Goal: Task Accomplishment & Management: Complete application form

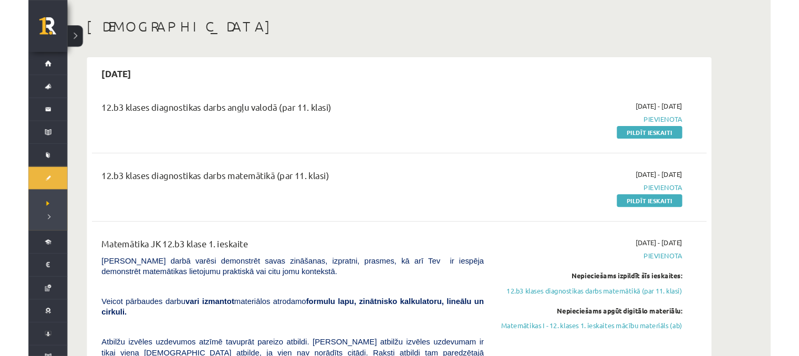
scroll to position [39, 0]
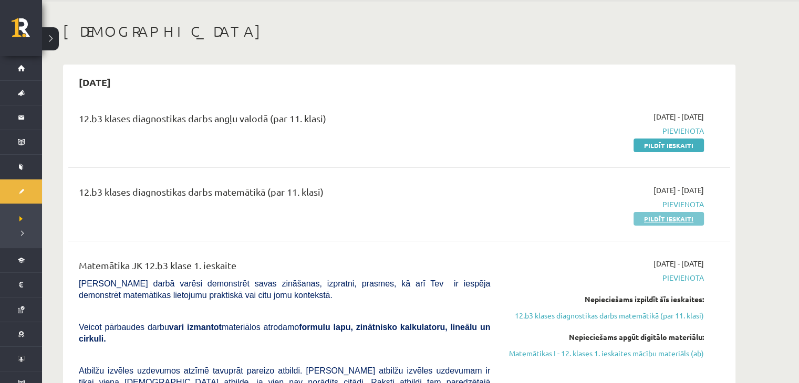
click at [639, 221] on link "Pildīt ieskaiti" at bounding box center [668, 219] width 70 height 14
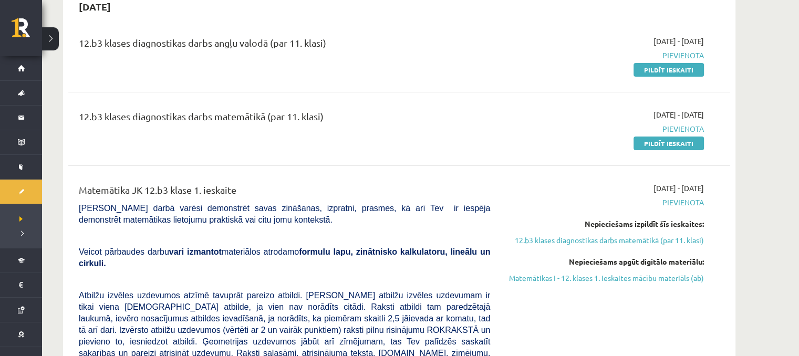
scroll to position [113, 0]
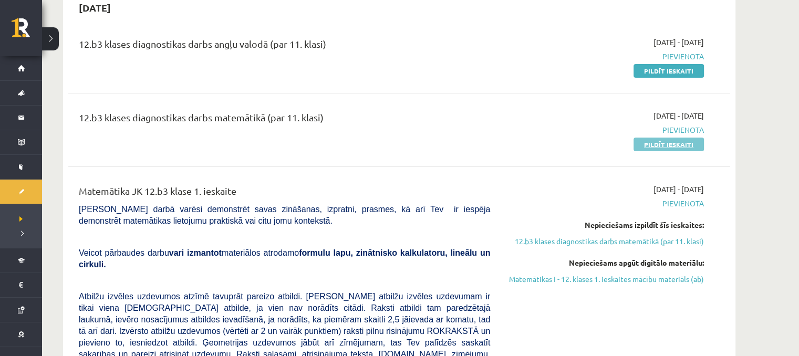
click at [663, 144] on link "Pildīt ieskaiti" at bounding box center [668, 145] width 70 height 14
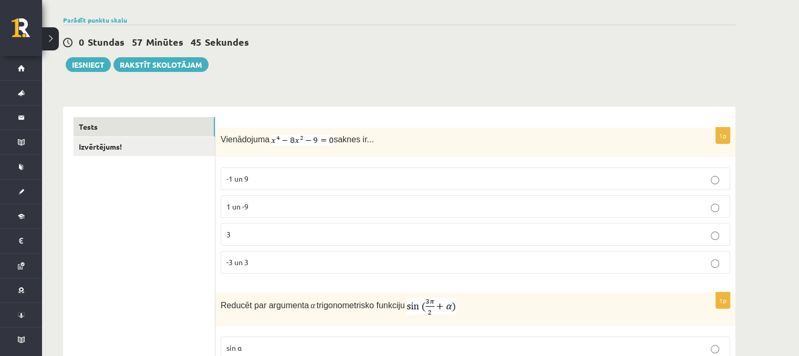
scroll to position [75, 0]
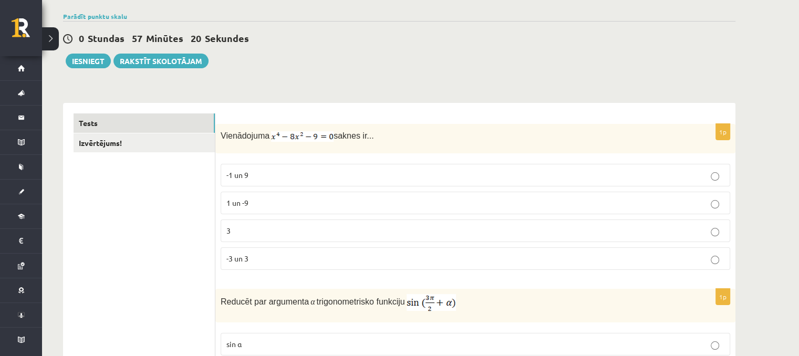
click at [494, 261] on p "-3 un 3" at bounding box center [475, 258] width 498 height 11
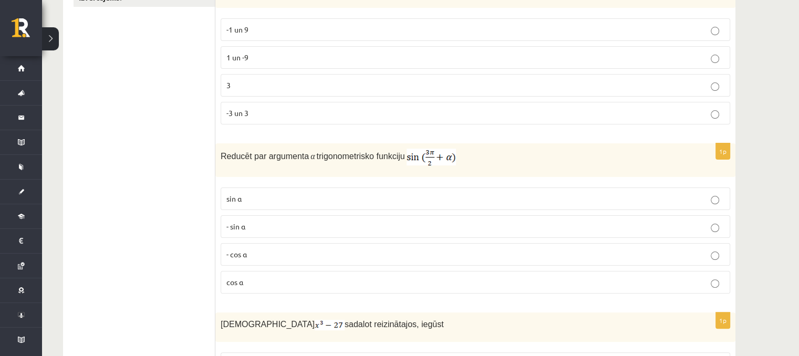
scroll to position [221, 0]
click at [625, 251] on p "- cos ⁡α" at bounding box center [475, 253] width 498 height 11
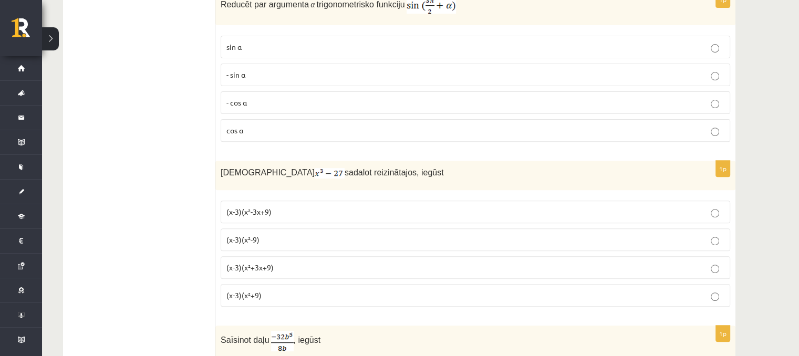
scroll to position [372, 0]
click at [623, 270] on p "(x-3)(x²+3x+9)" at bounding box center [475, 267] width 498 height 11
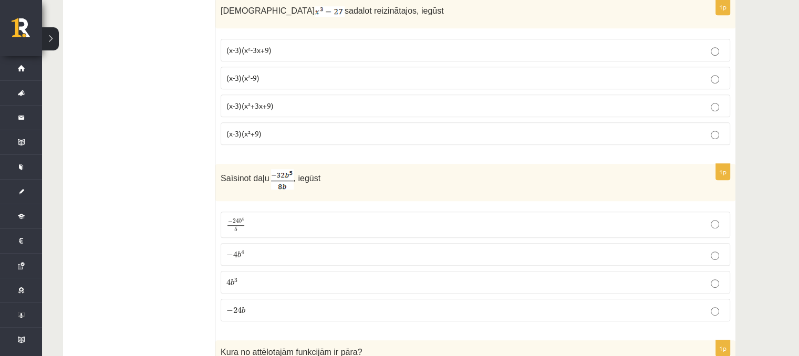
scroll to position [533, 0]
click at [469, 249] on p "− 4 b 4 − 4 b 4" at bounding box center [475, 254] width 498 height 11
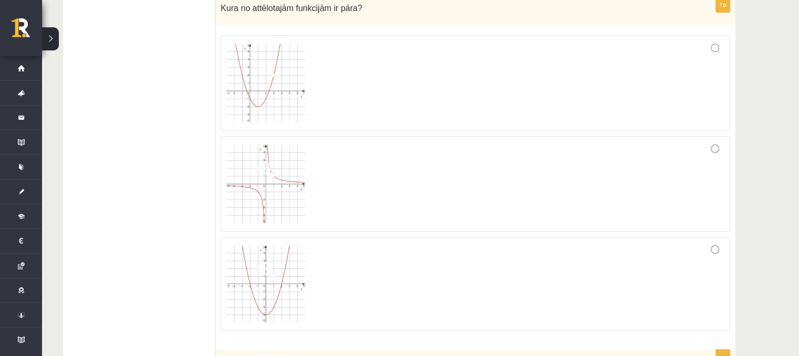
scroll to position [877, 0]
click at [681, 260] on div at bounding box center [475, 284] width 498 height 83
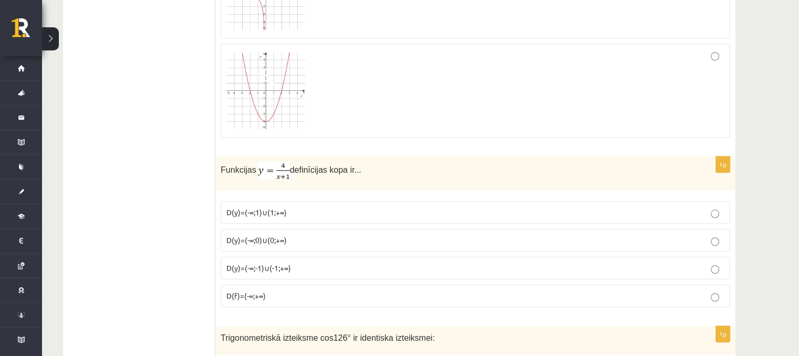
scroll to position [1077, 0]
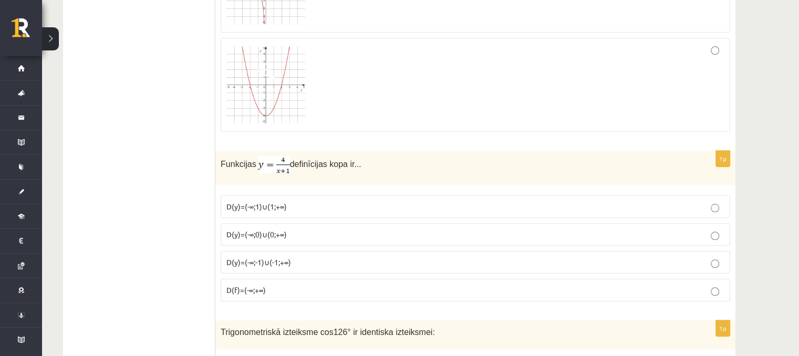
click at [542, 257] on p "D(y)=(-∞;-1)∪(-1;+∞)" at bounding box center [475, 262] width 498 height 11
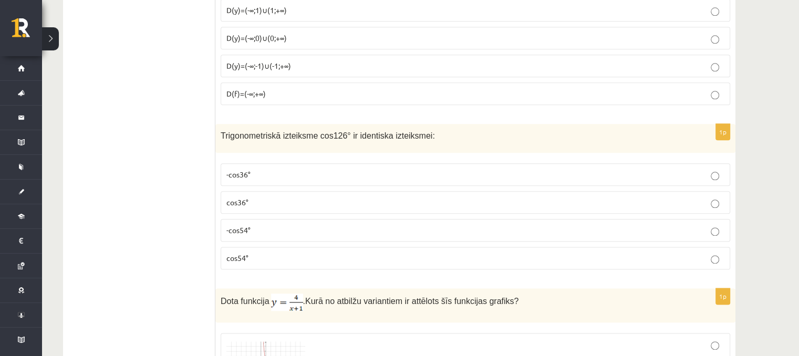
scroll to position [1270, 0]
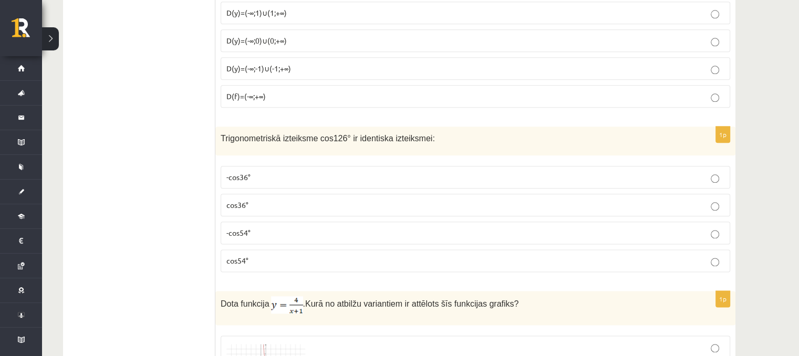
click at [286, 230] on p "-cos54°" at bounding box center [475, 232] width 498 height 11
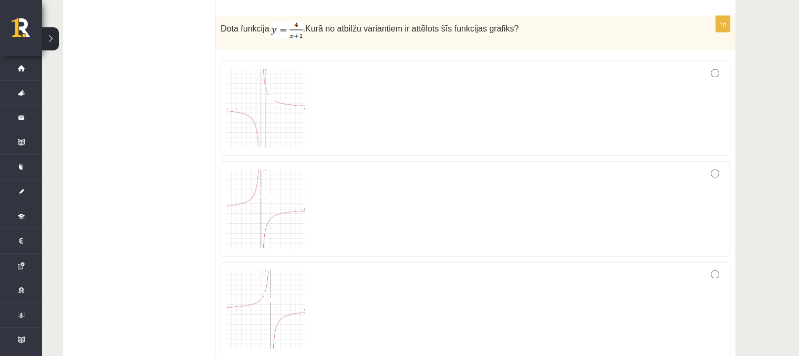
scroll to position [1546, 0]
click at [265, 91] on span at bounding box center [266, 94] width 17 height 17
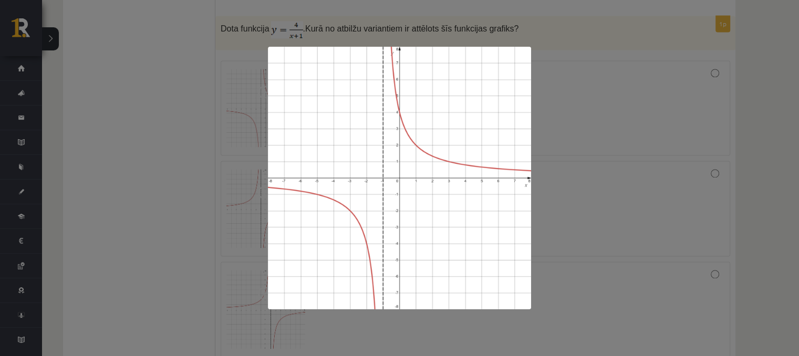
click at [603, 87] on div at bounding box center [399, 178] width 799 height 356
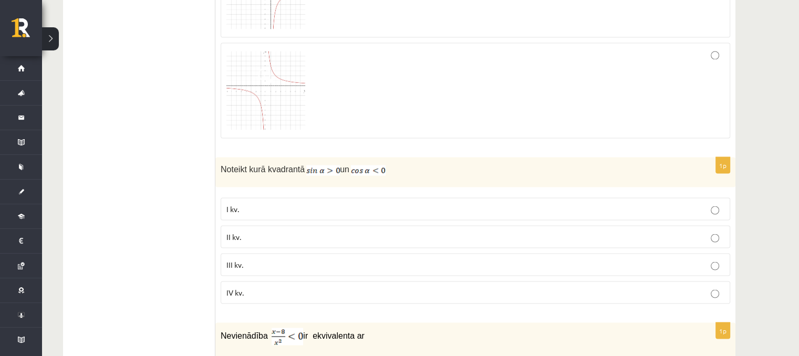
scroll to position [1865, 0]
click at [693, 232] on p "II kv." at bounding box center [475, 237] width 498 height 11
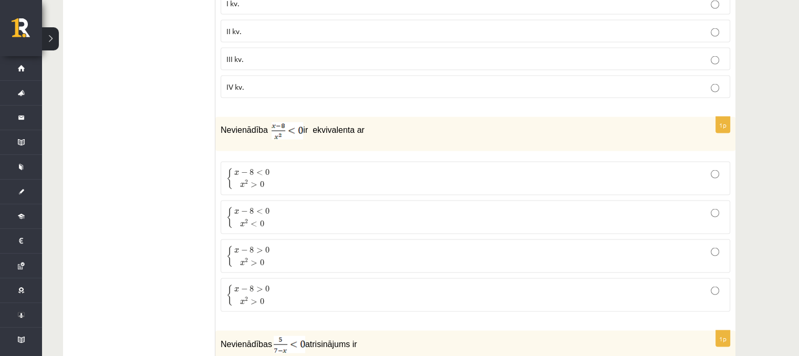
scroll to position [2073, 0]
click at [678, 172] on p "{ x − 8 < 0 x 2 > 0 { x − 8 < 0 x 2 > 0" at bounding box center [475, 176] width 498 height 22
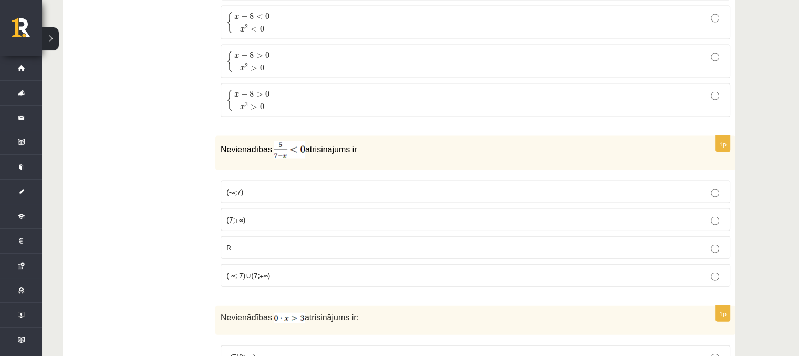
scroll to position [2266, 0]
click at [590, 215] on p "(7;+∞)" at bounding box center [475, 219] width 498 height 11
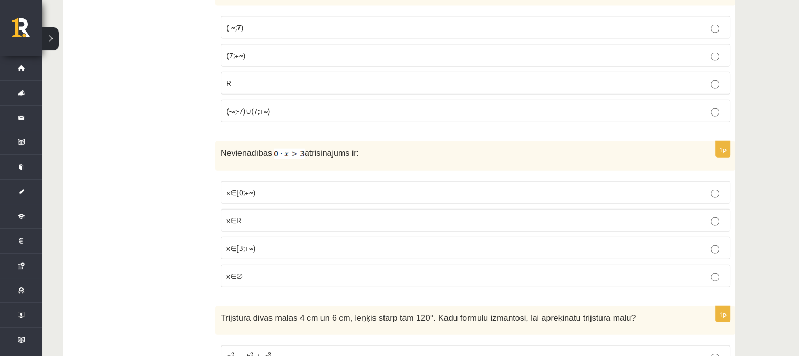
scroll to position [2428, 0]
click at [616, 272] on p "x∈∅" at bounding box center [475, 277] width 498 height 11
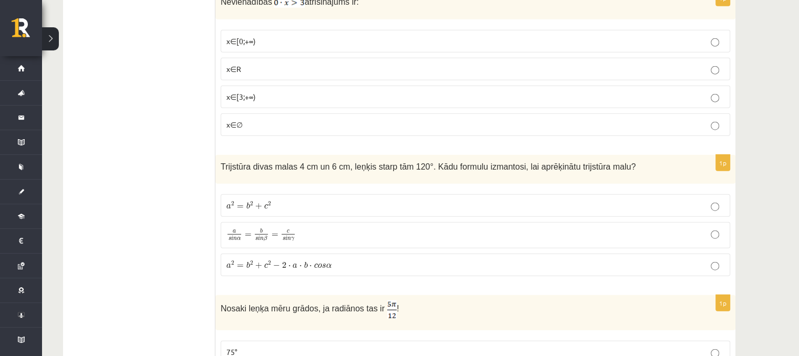
scroll to position [2596, 0]
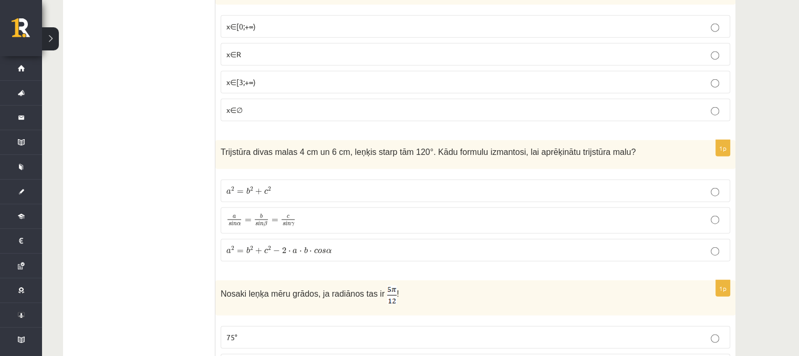
click at [426, 245] on p "a 2 = b 2 + c 2 − 2 ⋅ a ⋅ b ⋅ c o s α a 2 = b 2 + c 2 − 2 ⋅ a ⋅ b ⋅ c o s α" at bounding box center [475, 250] width 498 height 11
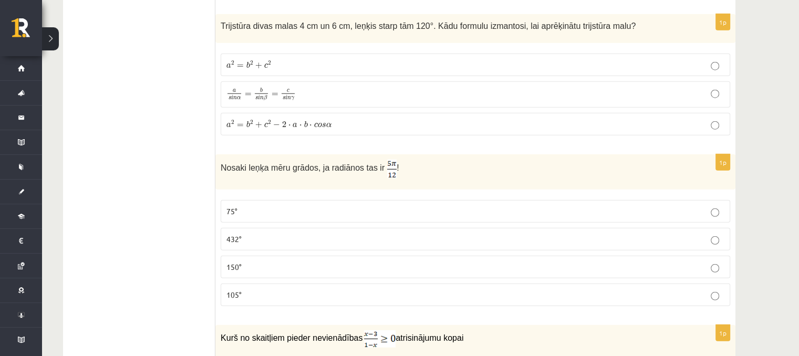
scroll to position [2722, 0]
click at [479, 206] on p "75°" at bounding box center [475, 211] width 498 height 11
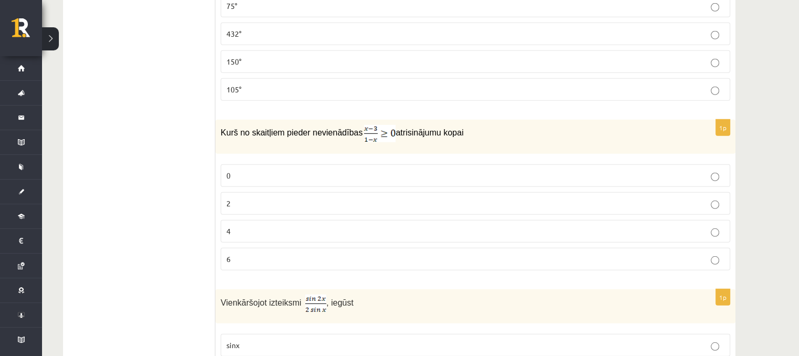
scroll to position [2927, 0]
click at [514, 197] on p "2" at bounding box center [475, 202] width 498 height 11
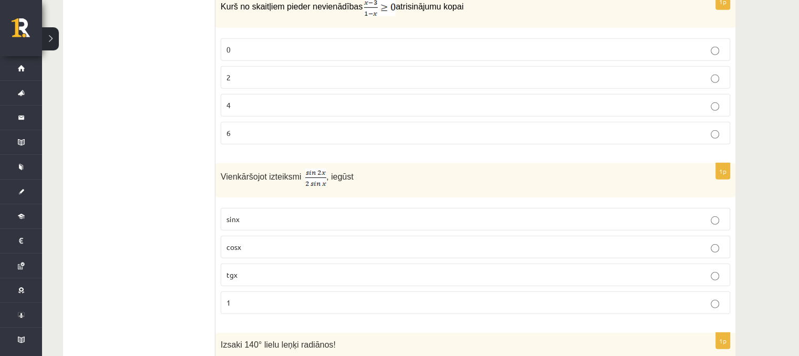
scroll to position [3061, 0]
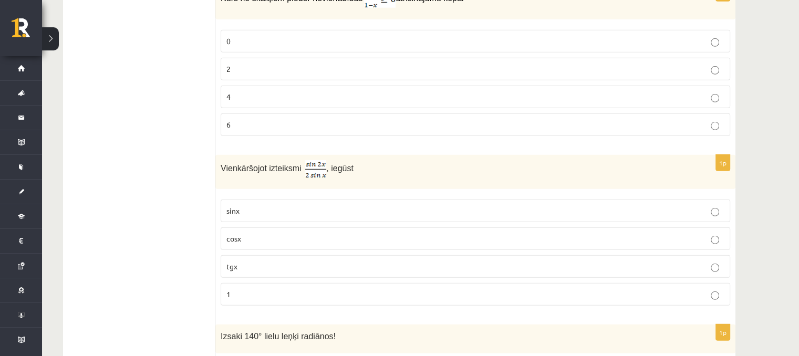
click at [628, 233] on p "cosx" at bounding box center [475, 238] width 498 height 11
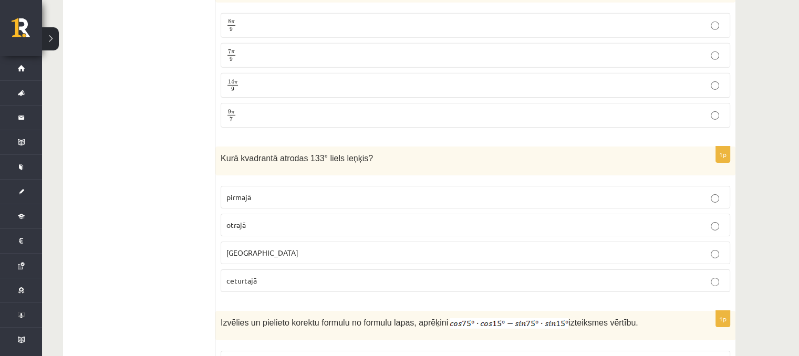
scroll to position [3412, 0]
click at [398, 219] on p "otrajā" at bounding box center [475, 224] width 498 height 11
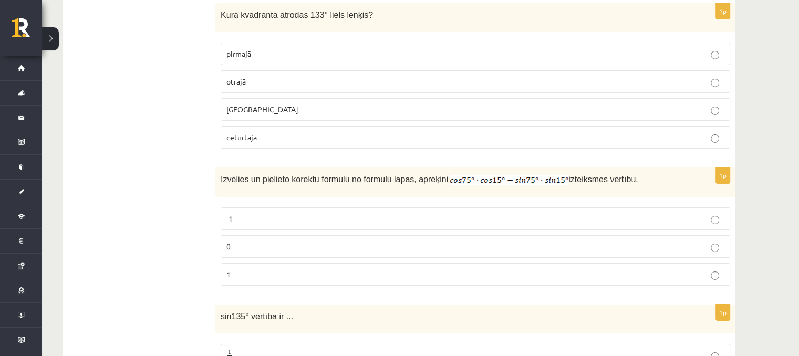
scroll to position [3556, 0]
click at [583, 235] on label "0" at bounding box center [474, 246] width 509 height 23
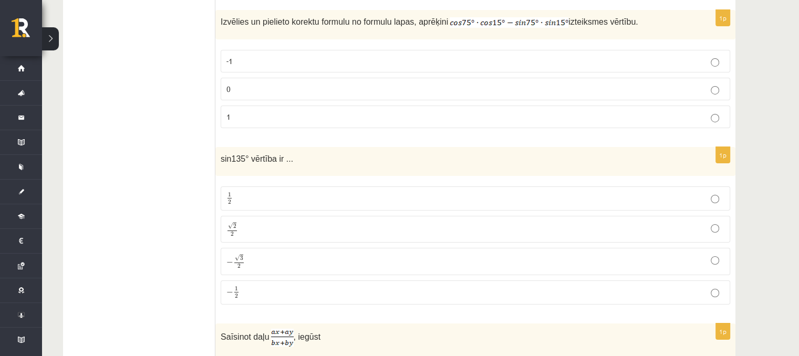
scroll to position [3713, 0]
click at [383, 221] on p "√ 2 2 2 2" at bounding box center [475, 228] width 498 height 15
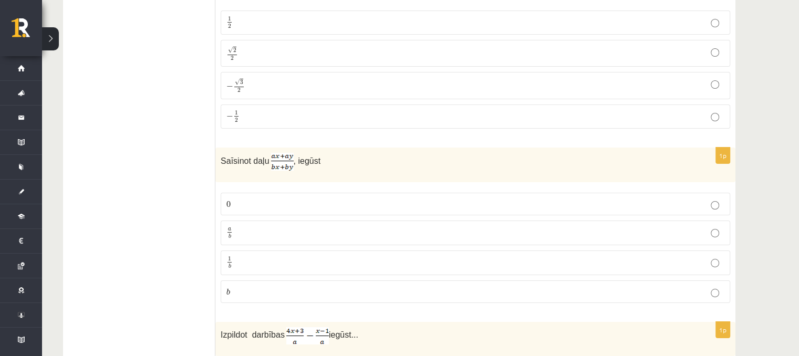
scroll to position [3904, 0]
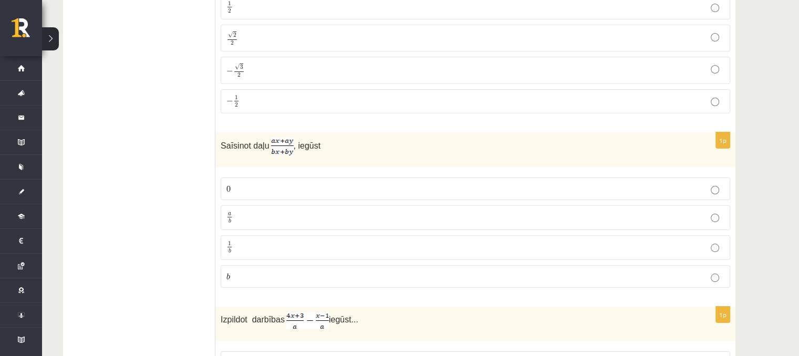
click at [600, 211] on p "a b a b" at bounding box center [475, 217] width 498 height 13
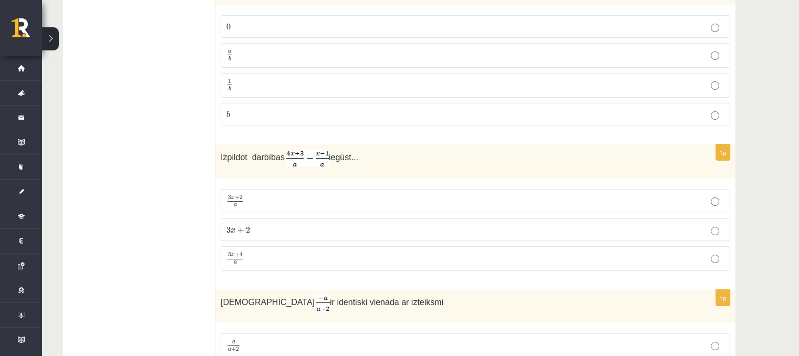
scroll to position [4067, 0]
click at [419, 251] on p "3 x + 4 a 3 x + 4 a" at bounding box center [475, 257] width 498 height 13
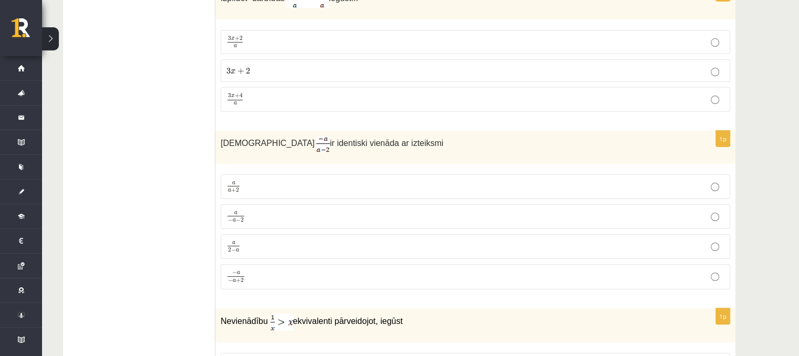
scroll to position [4225, 0]
click at [705, 240] on p "a 2 − a a 2 − a" at bounding box center [475, 246] width 498 height 13
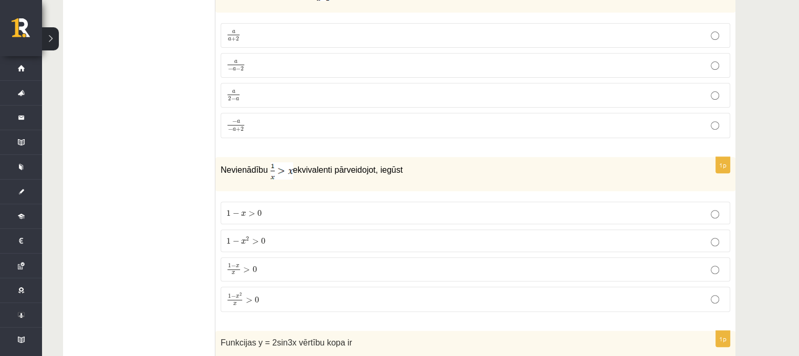
scroll to position [4376, 0]
click at [701, 287] on label "1 − x 2 x > 0 1 − x 2 x > 0" at bounding box center [474, 299] width 509 height 25
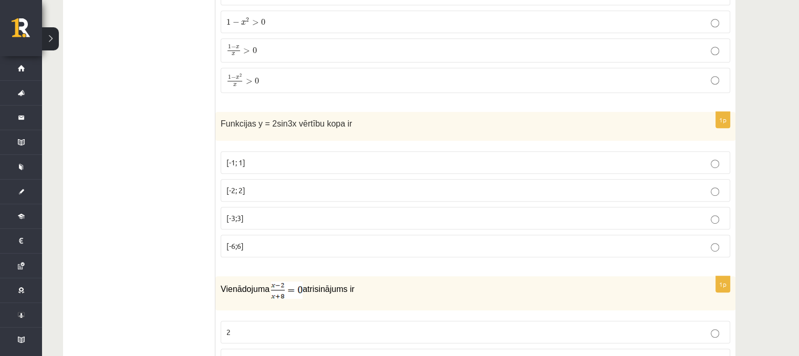
scroll to position [4596, 0]
click at [690, 184] on p "[-2; 2]" at bounding box center [475, 189] width 498 height 11
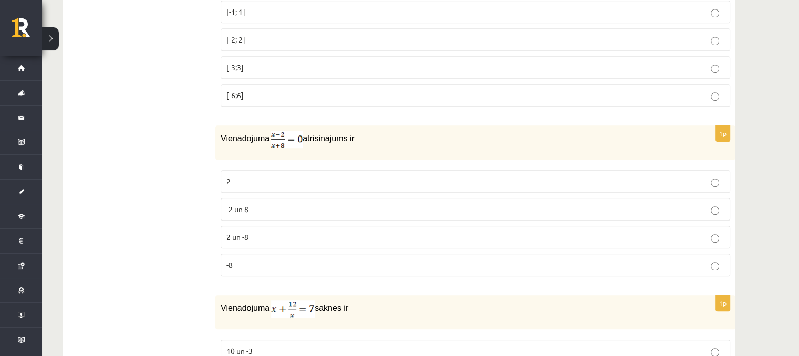
scroll to position [4745, 0]
click at [699, 176] on p "2" at bounding box center [475, 181] width 498 height 11
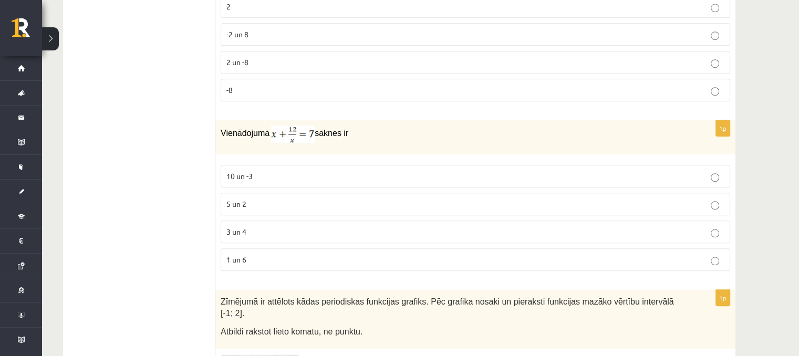
scroll to position [4922, 0]
click at [688, 225] on p "3 un 4" at bounding box center [475, 230] width 498 height 11
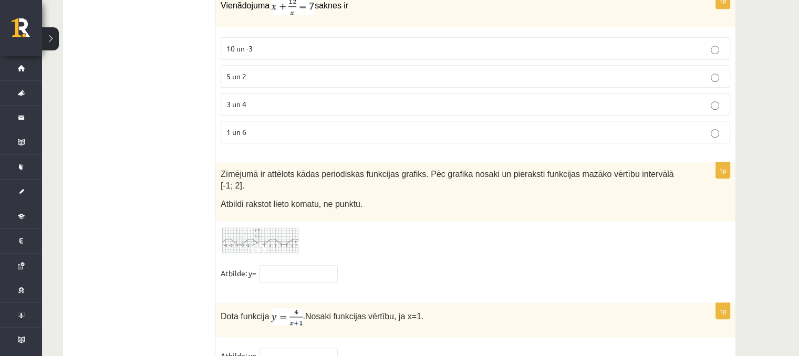
scroll to position [5046, 0]
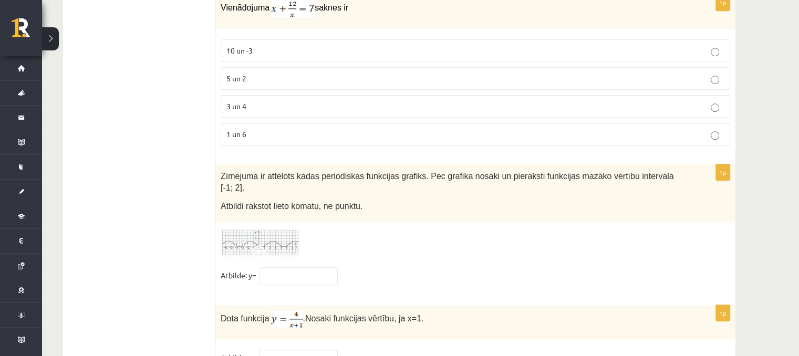
click at [254, 245] on span at bounding box center [260, 253] width 17 height 17
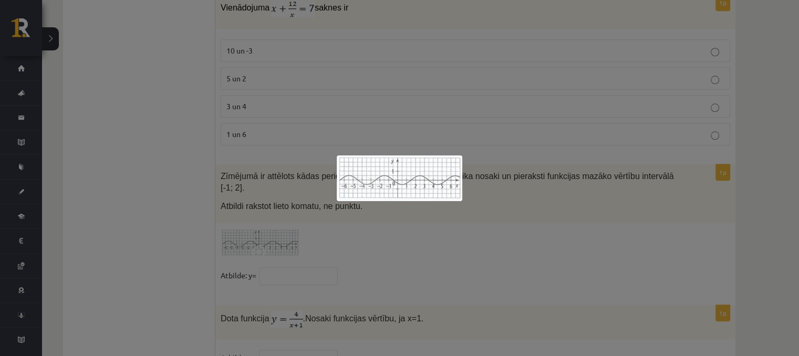
click at [600, 247] on div at bounding box center [399, 178] width 799 height 356
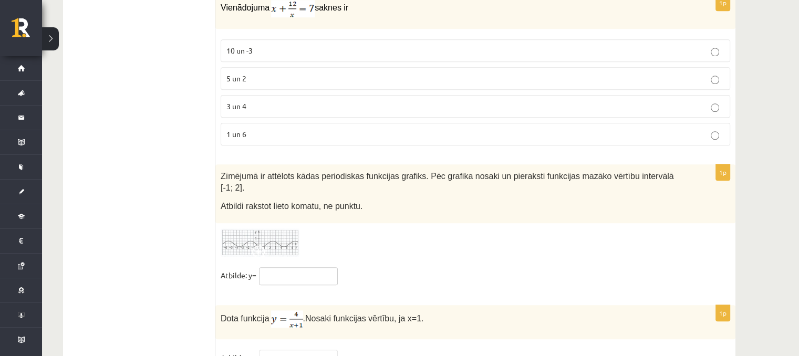
click at [289, 267] on input "text" at bounding box center [298, 276] width 79 height 18
click at [257, 245] on span at bounding box center [260, 253] width 17 height 17
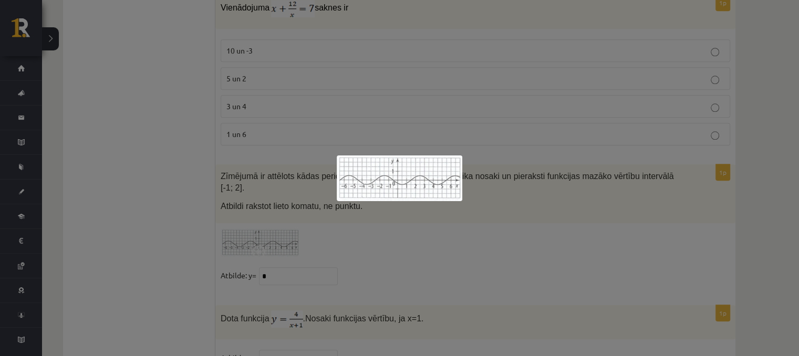
click at [382, 247] on div at bounding box center [399, 178] width 799 height 356
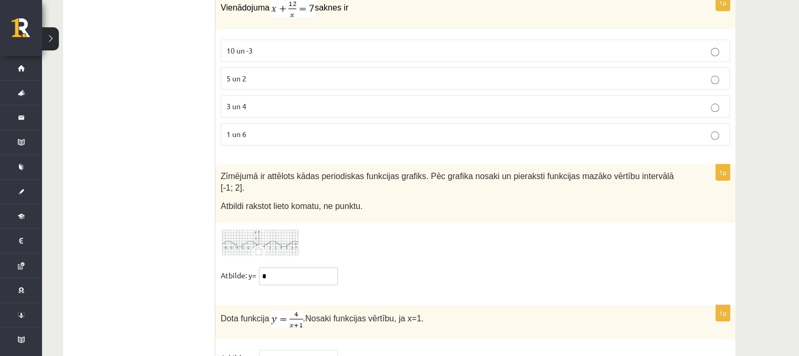
click at [295, 267] on input "*" at bounding box center [298, 276] width 79 height 18
type input "*****"
click at [427, 267] on fieldset "Atbilde: y= *****" at bounding box center [474, 278] width 509 height 22
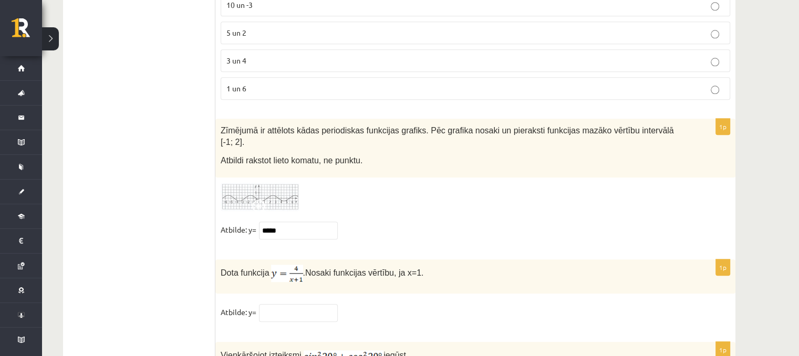
scroll to position [5128, 0]
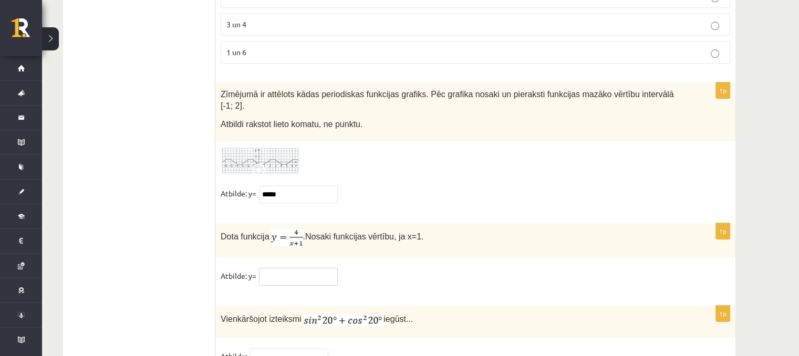
click at [290, 268] on input "text" at bounding box center [298, 277] width 79 height 18
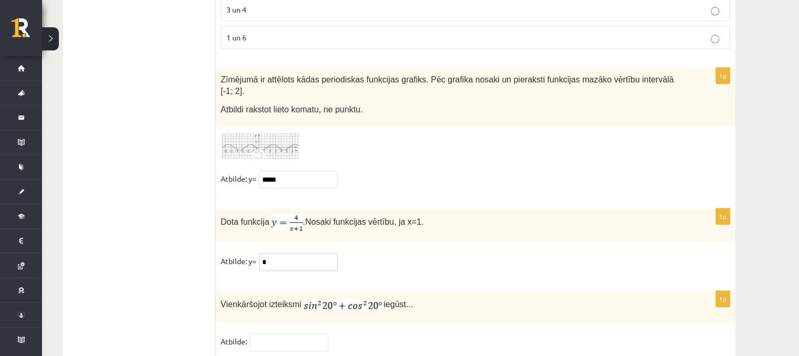
type input "*"
click at [384, 333] on fieldset "Atbilde:" at bounding box center [474, 344] width 509 height 22
click at [308, 333] on input "text" at bounding box center [288, 342] width 79 height 18
type input "*"
click at [385, 333] on fieldset "Atbilde: *" at bounding box center [474, 344] width 509 height 22
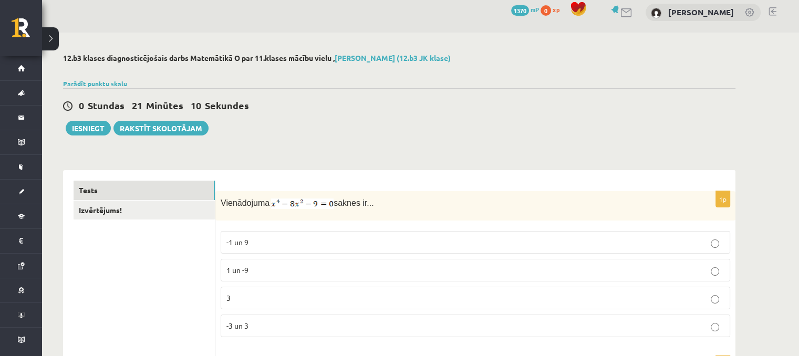
scroll to position [6, 0]
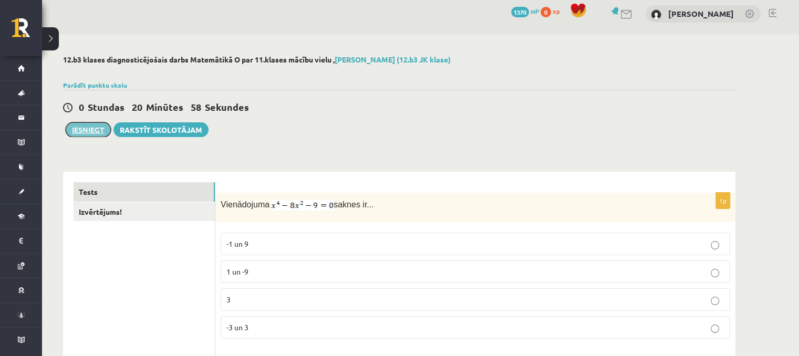
click at [86, 129] on button "Iesniegt" at bounding box center [88, 129] width 45 height 15
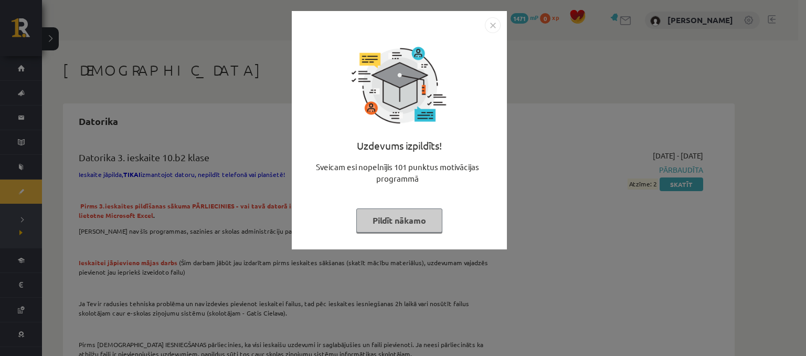
click at [402, 224] on button "Pildīt nākamo" at bounding box center [399, 220] width 86 height 24
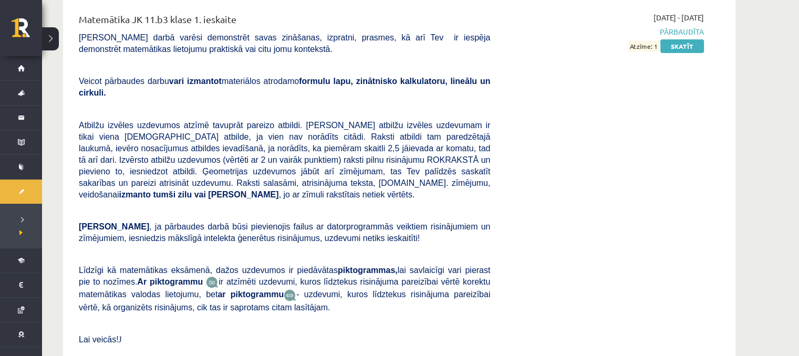
scroll to position [4303, 0]
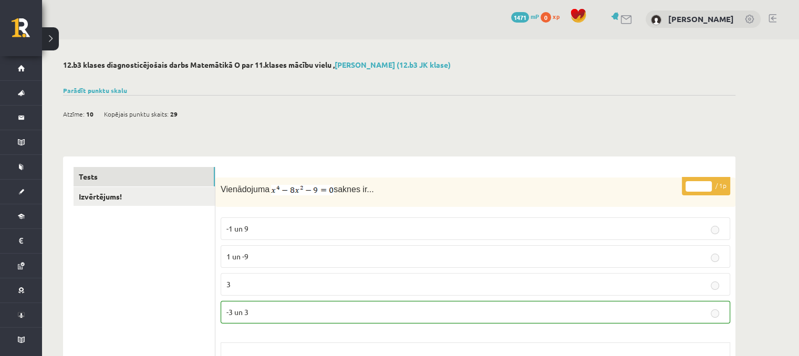
scroll to position [2, 0]
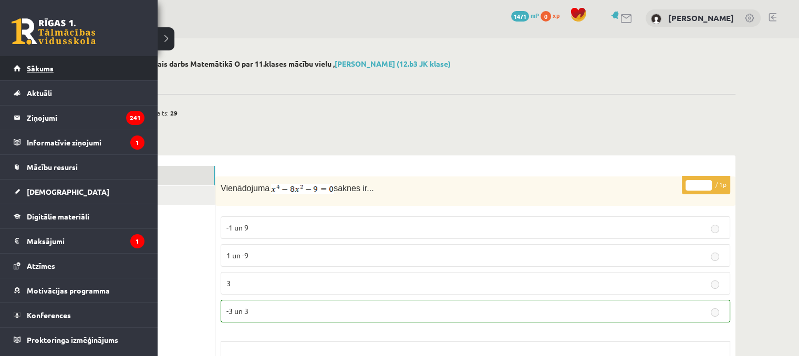
click at [24, 70] on link "Sākums" at bounding box center [79, 68] width 131 height 24
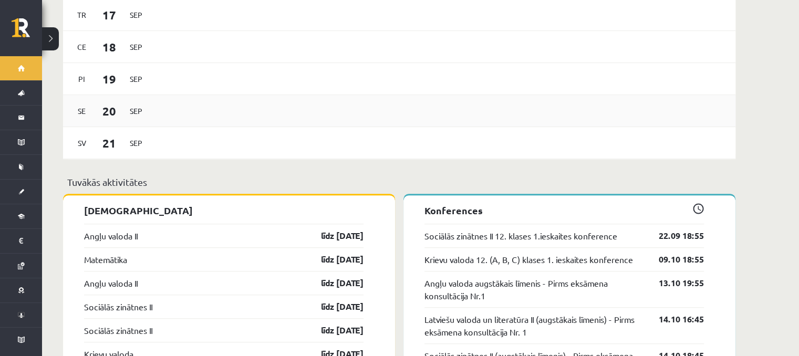
scroll to position [756, 0]
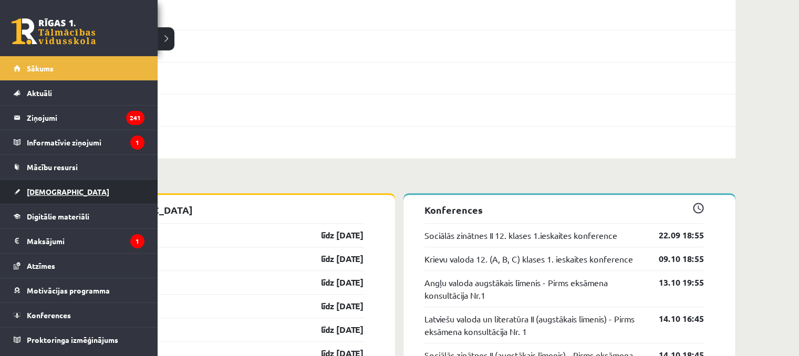
click at [18, 197] on link "[DEMOGRAPHIC_DATA]" at bounding box center [79, 192] width 131 height 24
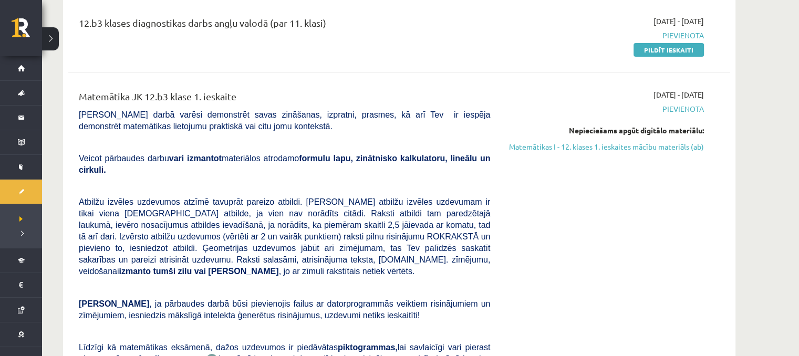
scroll to position [115, 0]
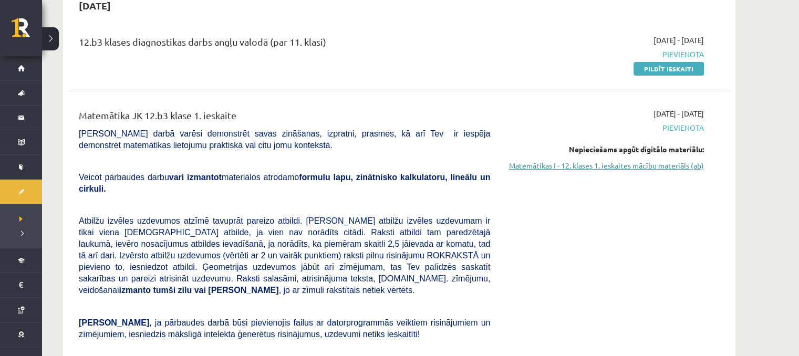
click at [558, 166] on link "Matemātikas I - 12. klases 1. ieskaites mācību materiāls (ab)" at bounding box center [605, 165] width 198 height 11
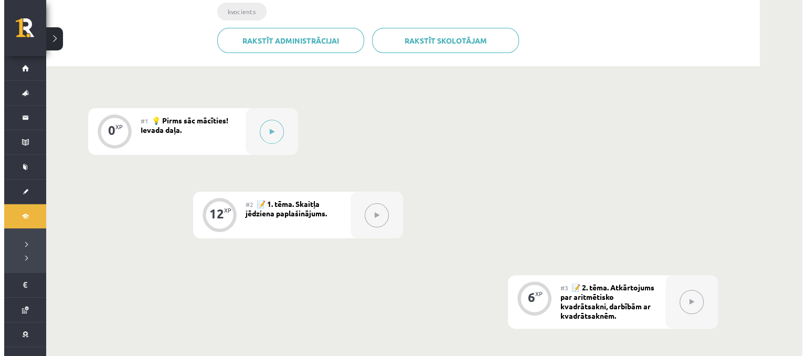
scroll to position [216, 0]
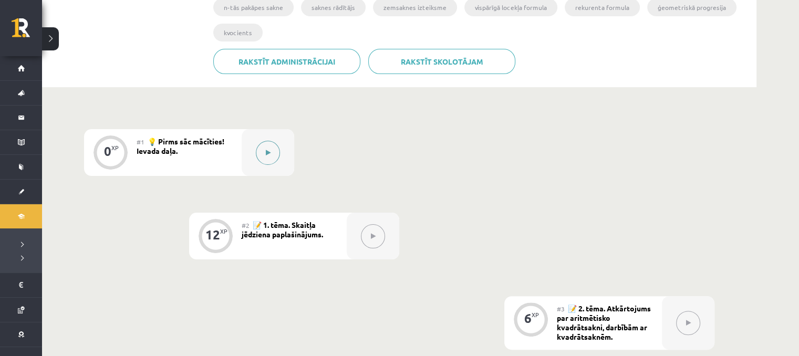
click at [275, 153] on button at bounding box center [268, 153] width 24 height 24
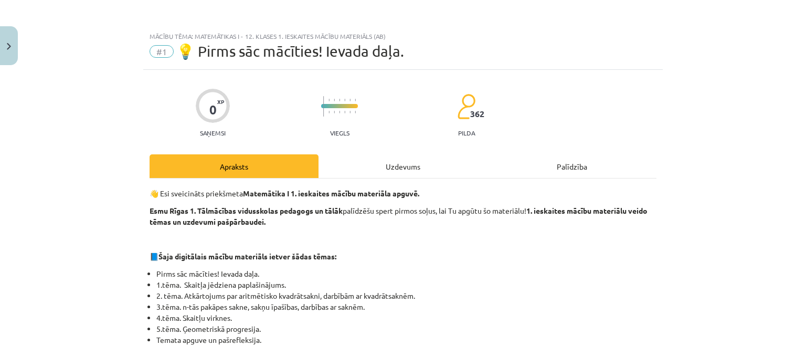
click at [382, 176] on div "Uzdevums" at bounding box center [403, 166] width 169 height 24
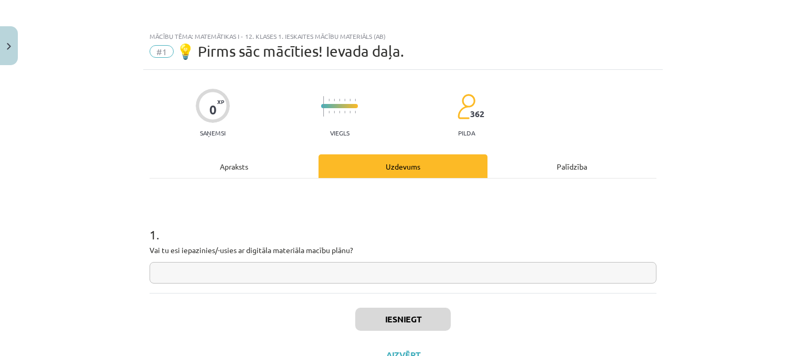
scroll to position [26, 0]
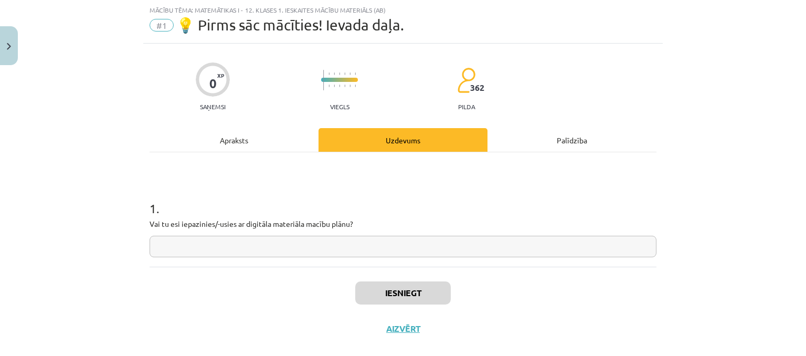
click at [355, 251] on input "text" at bounding box center [403, 247] width 507 height 22
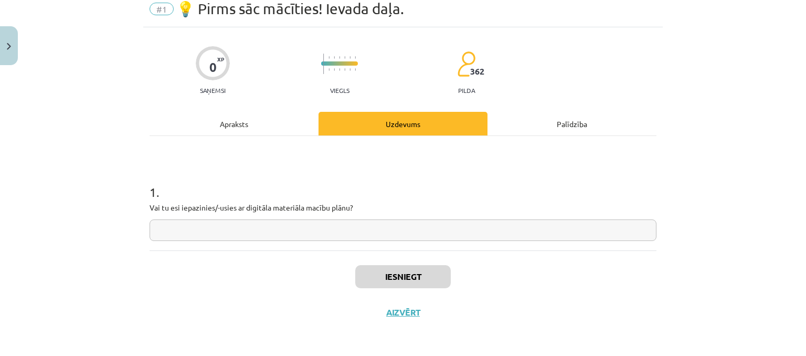
scroll to position [42, 0]
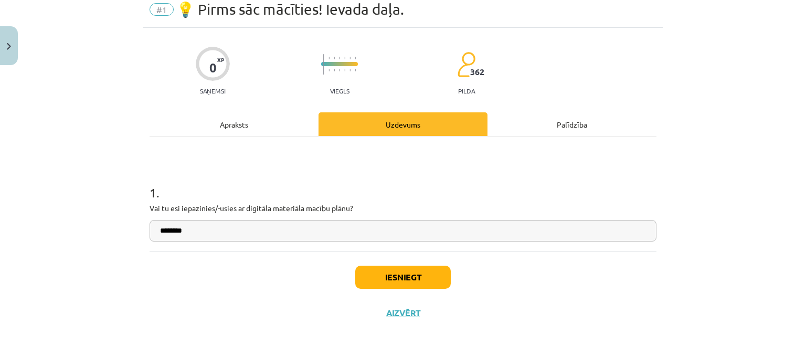
type input "********"
click at [397, 274] on button "Iesniegt" at bounding box center [403, 277] width 96 height 23
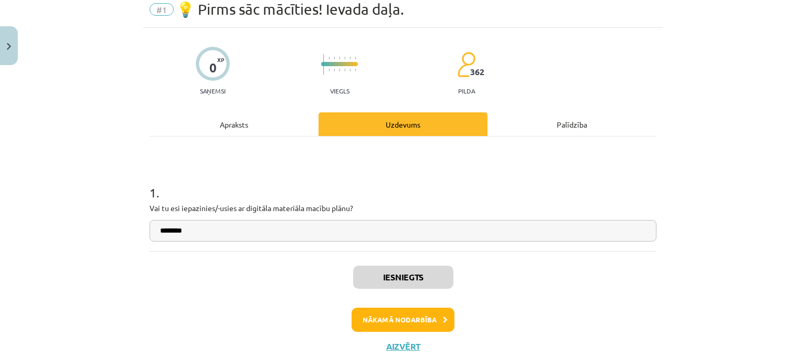
scroll to position [76, 0]
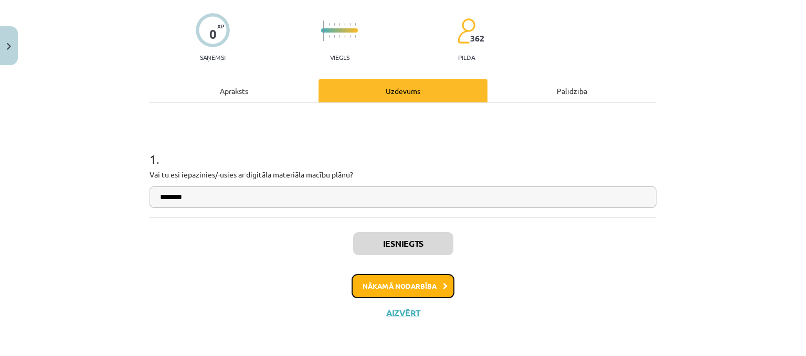
click at [388, 285] on button "Nākamā nodarbība" at bounding box center [403, 286] width 103 height 24
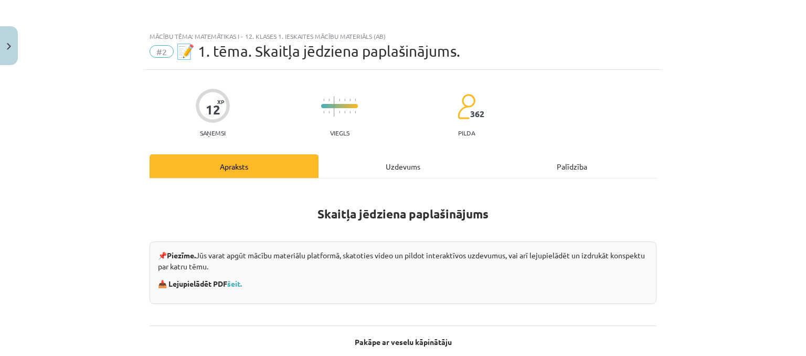
scroll to position [1, 0]
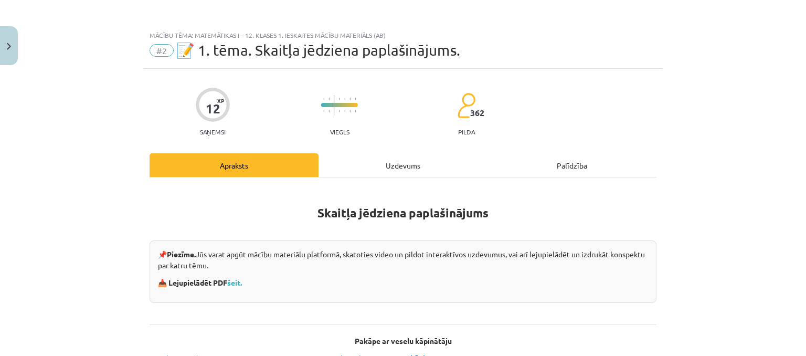
click at [424, 163] on div "Uzdevums" at bounding box center [403, 165] width 169 height 24
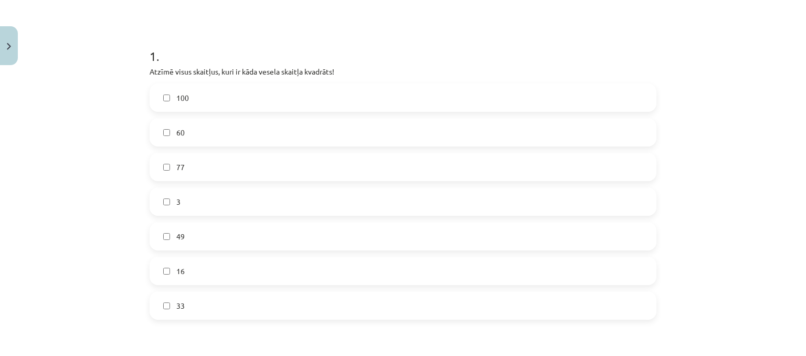
scroll to position [178, 0]
click at [279, 243] on label "49" at bounding box center [403, 237] width 505 height 26
click at [649, 190] on label "3" at bounding box center [403, 202] width 505 height 26
click at [408, 197] on label "3" at bounding box center [403, 202] width 505 height 26
click at [530, 100] on label "100" at bounding box center [403, 98] width 505 height 26
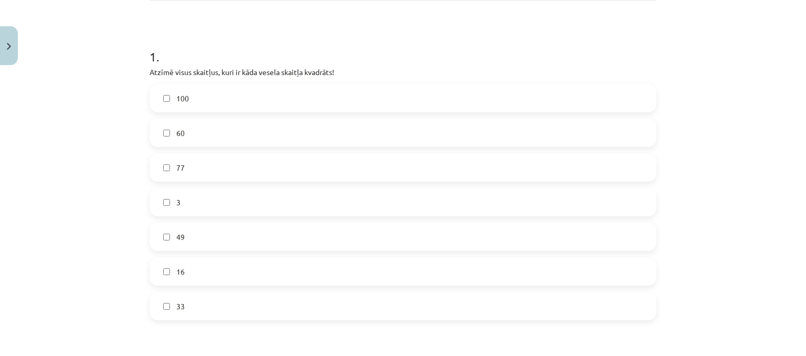
click at [499, 265] on label "16" at bounding box center [403, 271] width 505 height 26
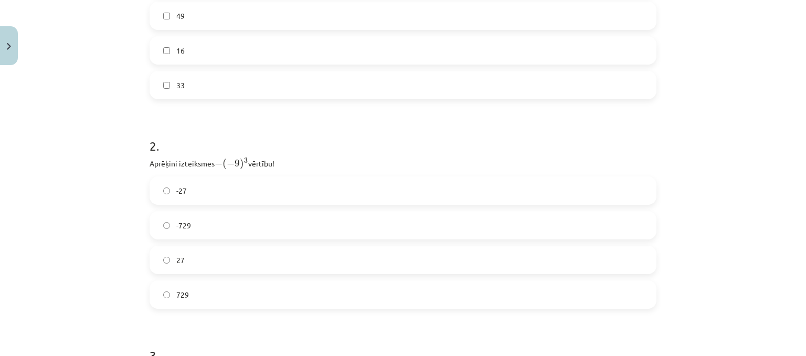
scroll to position [398, 0]
click at [218, 301] on label "729" at bounding box center [403, 295] width 505 height 26
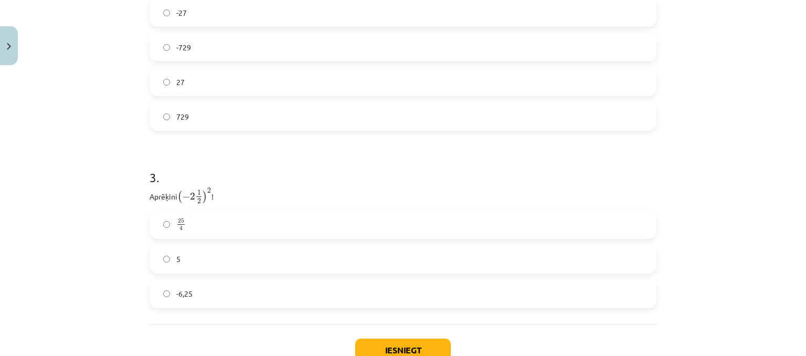
scroll to position [577, 0]
click at [572, 228] on label "25 4 25 4" at bounding box center [403, 224] width 505 height 26
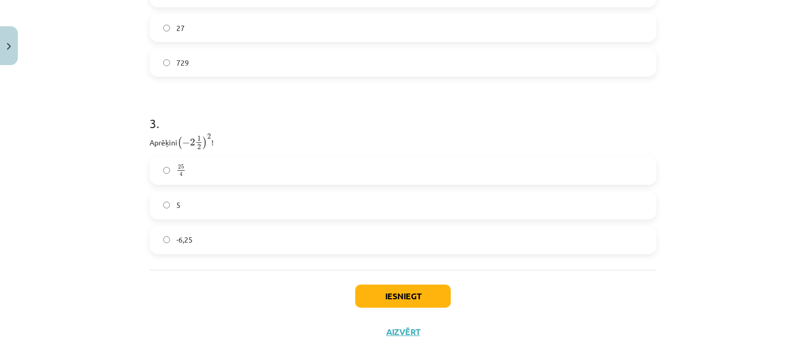
scroll to position [632, 0]
click at [405, 293] on button "Iesniegt" at bounding box center [403, 295] width 96 height 23
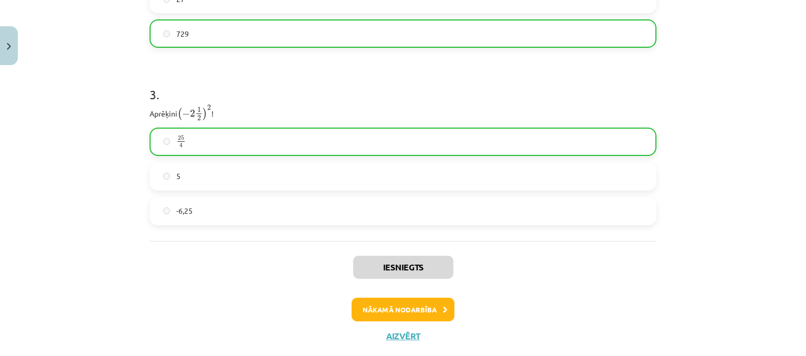
scroll to position [663, 0]
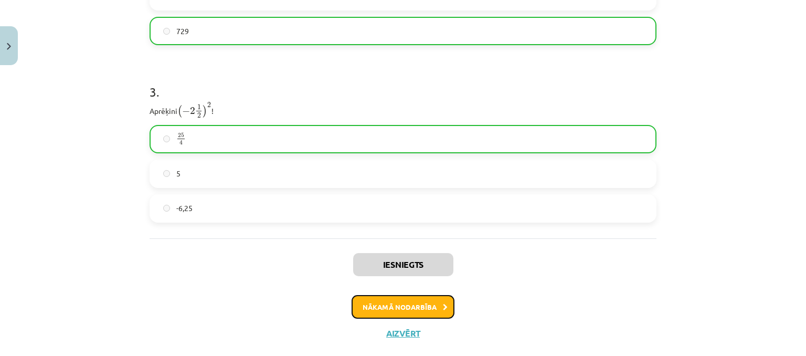
click at [434, 306] on button "Nākamā nodarbība" at bounding box center [403, 307] width 103 height 24
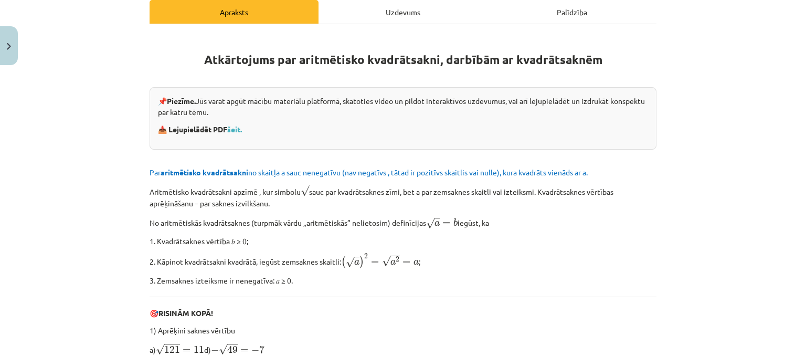
scroll to position [172, 0]
click at [421, 13] on div "Uzdevums" at bounding box center [403, 11] width 169 height 24
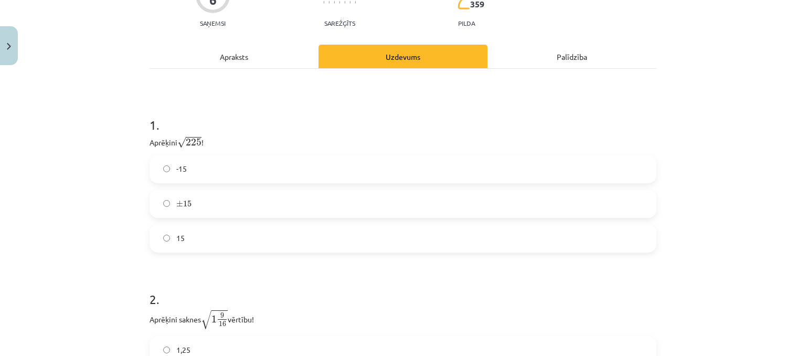
scroll to position [126, 0]
click at [532, 249] on label "15" at bounding box center [403, 239] width 505 height 26
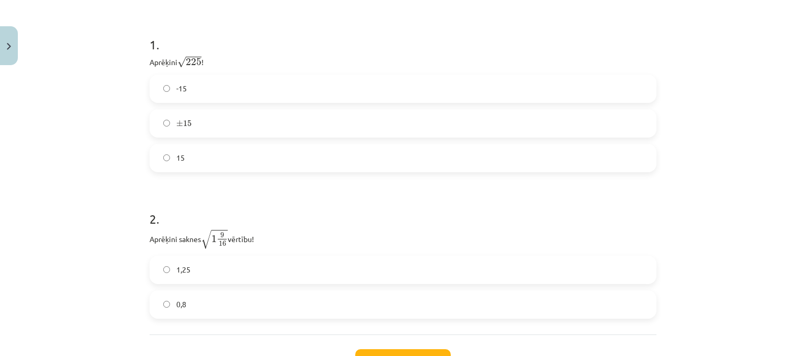
scroll to position [218, 0]
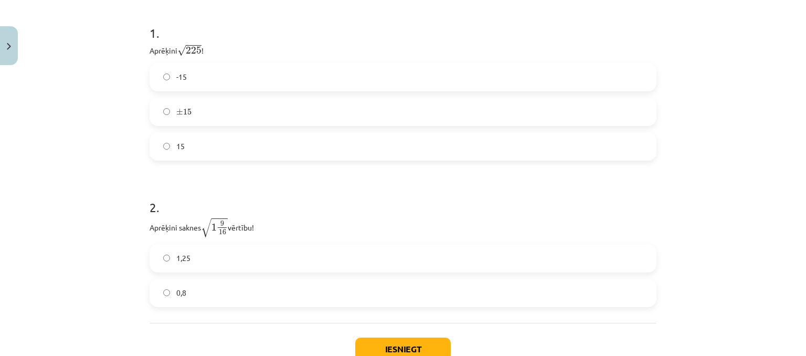
click at [596, 257] on label "1,25" at bounding box center [403, 258] width 505 height 26
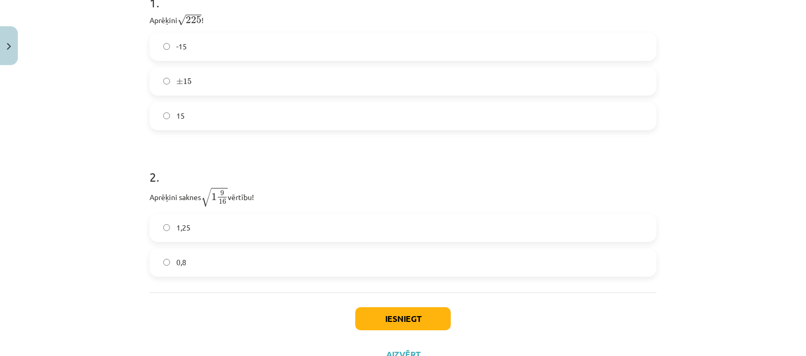
scroll to position [249, 0]
click at [435, 318] on button "Iesniegt" at bounding box center [403, 318] width 96 height 23
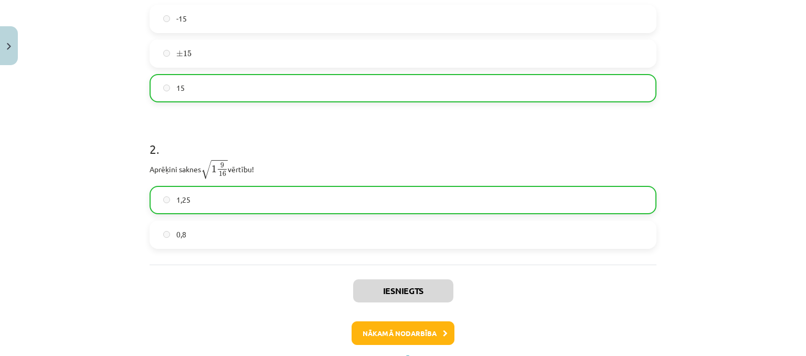
scroll to position [276, 0]
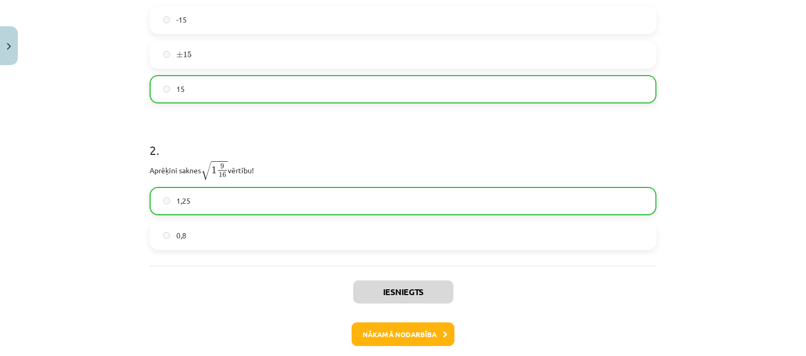
click at [671, 192] on div "Mācību tēma: Matemātikas i - 12. klases 1. ieskaites mācību materiāls (ab) #3 📝…" at bounding box center [403, 178] width 806 height 356
click at [386, 333] on button "Nākamā nodarbība" at bounding box center [403, 334] width 103 height 24
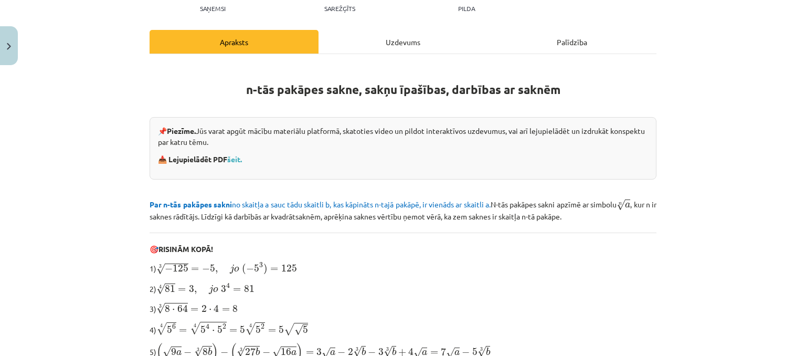
scroll to position [125, 0]
click at [543, 226] on div "n-tās pakāpes sakne, sakņu īpašības, darbības ar saknēm 📌 Piezīme. Jūs varat ap…" at bounding box center [403, 247] width 507 height 369
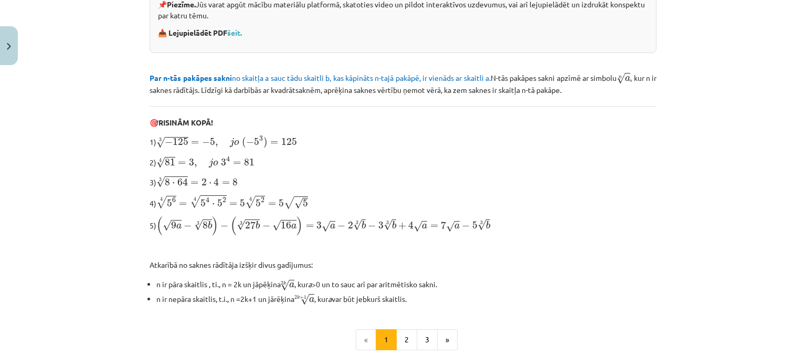
scroll to position [283, 0]
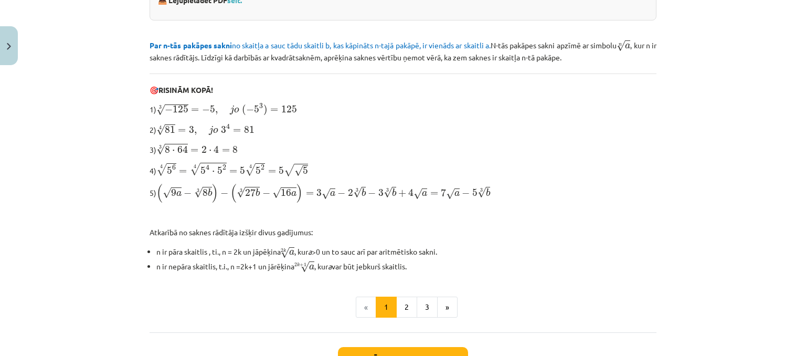
click at [543, 227] on p "Atkarībā no saknes rādītāja izšķir divus gadījumus:" at bounding box center [403, 232] width 507 height 11
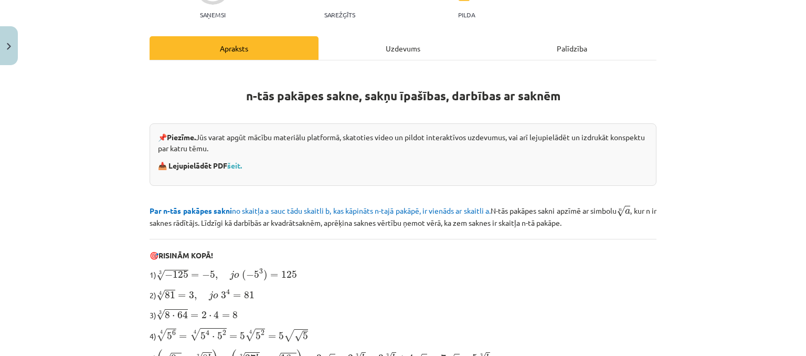
scroll to position [0, 0]
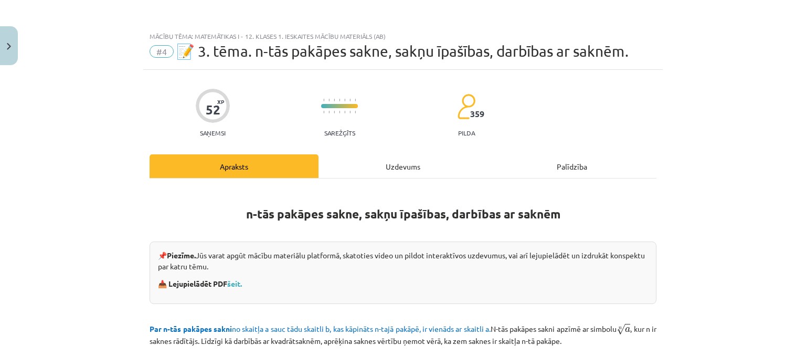
click at [421, 161] on div "Uzdevums" at bounding box center [403, 166] width 169 height 24
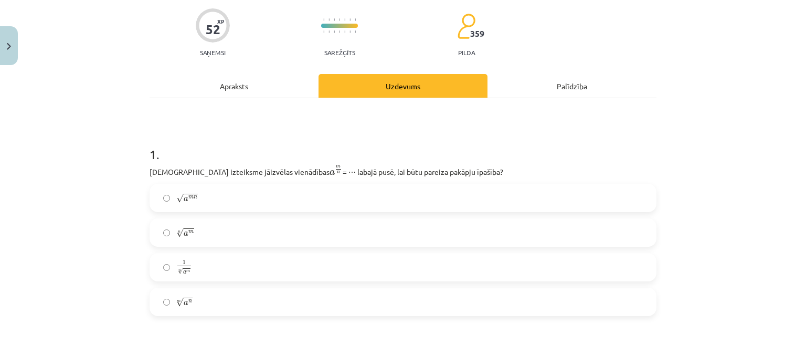
scroll to position [81, 0]
click at [457, 234] on label "n √ a m a m n" at bounding box center [403, 232] width 505 height 26
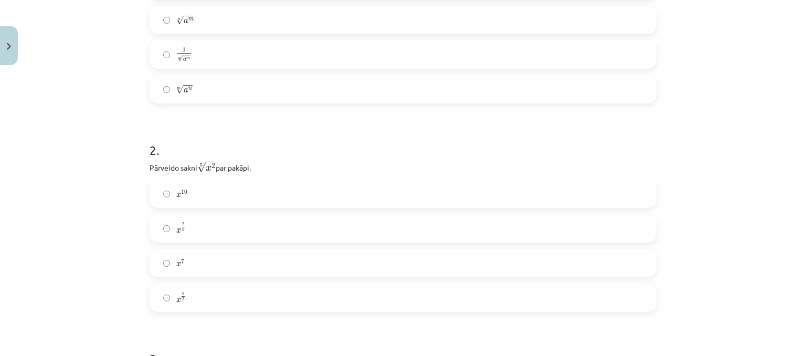
scroll to position [292, 0]
click at [329, 233] on label "x 2 5 x 2 5" at bounding box center [403, 229] width 505 height 26
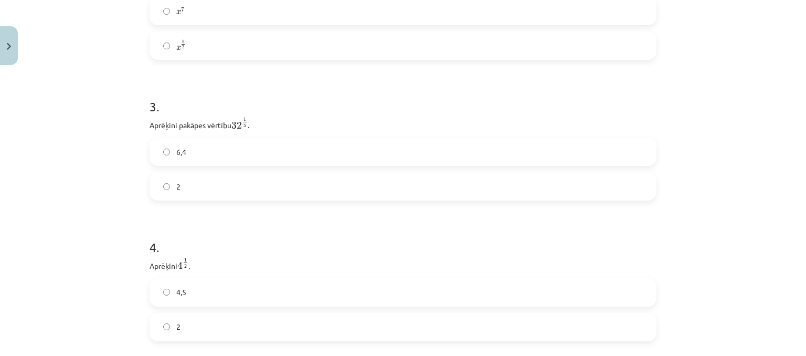
scroll to position [535, 0]
click at [422, 198] on label "2" at bounding box center [403, 196] width 505 height 26
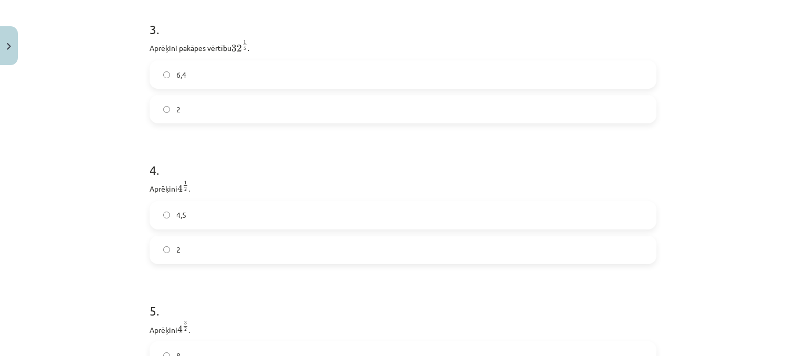
scroll to position [623, 0]
click at [436, 250] on label "2" at bounding box center [403, 249] width 505 height 26
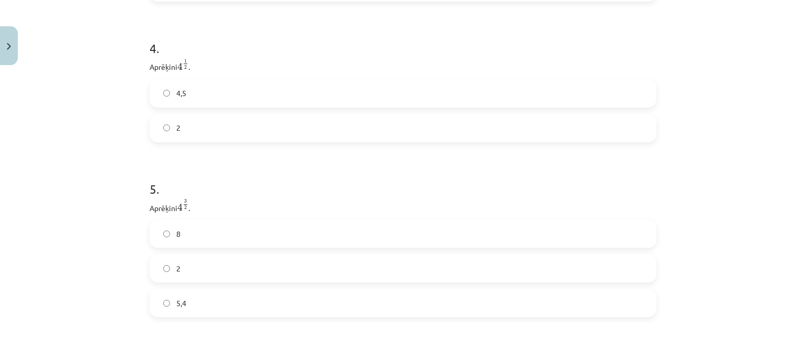
scroll to position [744, 0]
click at [442, 235] on label "8" at bounding box center [403, 233] width 505 height 26
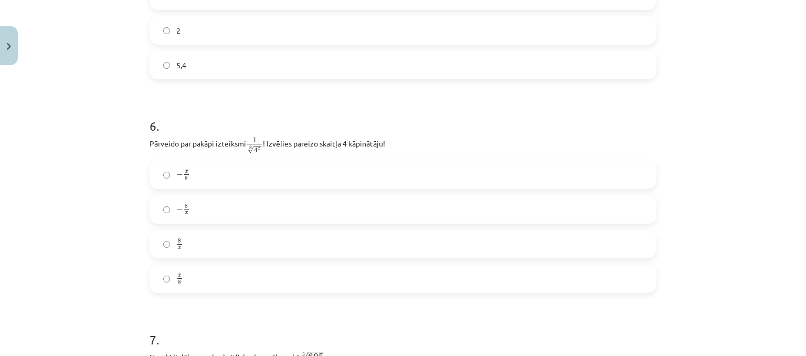
scroll to position [982, 0]
click at [346, 243] on label "8 x 8 x" at bounding box center [403, 243] width 505 height 26
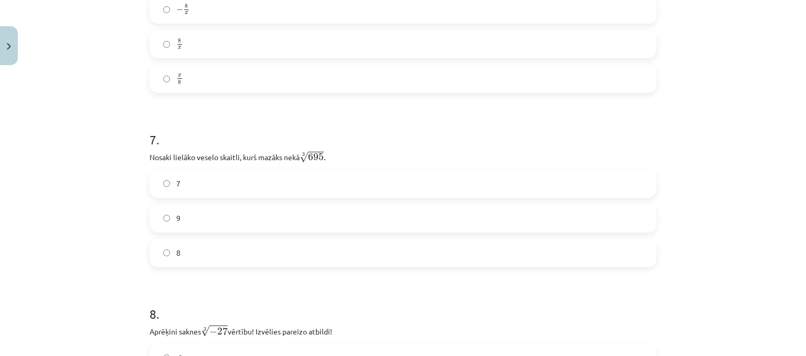
scroll to position [1186, 0]
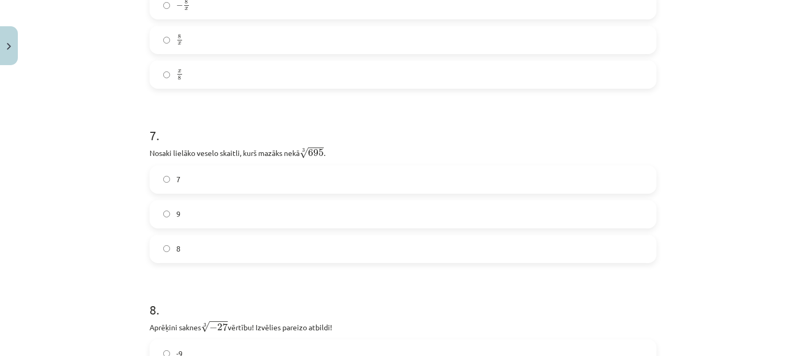
click at [242, 217] on label "9" at bounding box center [403, 214] width 505 height 26
click at [233, 255] on label "8" at bounding box center [403, 249] width 505 height 26
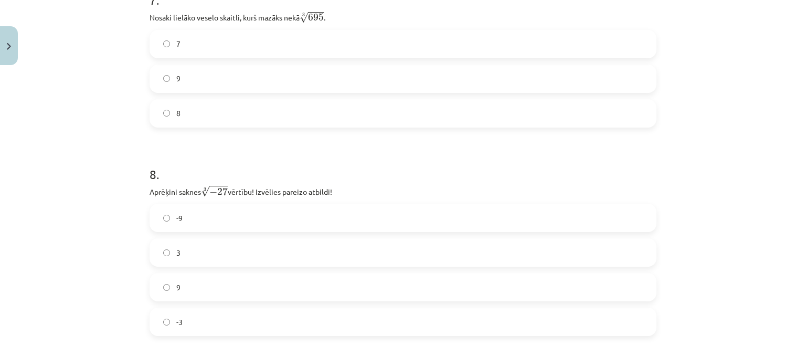
scroll to position [1300, 0]
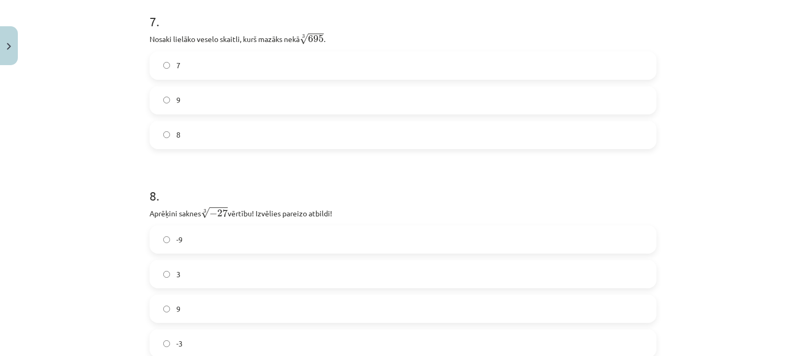
click at [684, 141] on div "Mācību tēma: Matemātikas i - 12. klases 1. ieskaites mācību materiāls (ab) #4 📝…" at bounding box center [403, 178] width 806 height 356
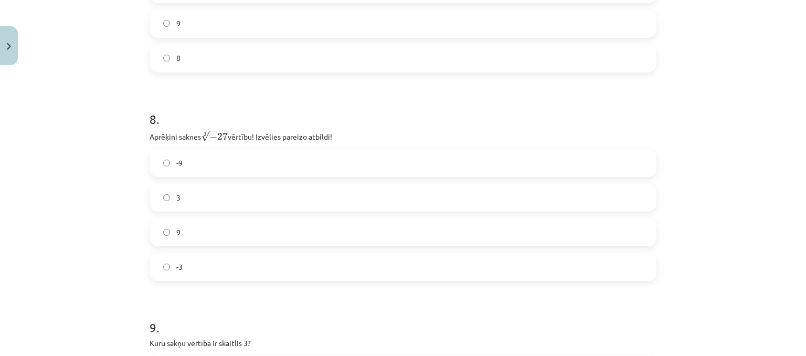
scroll to position [1376, 0]
click at [409, 274] on label "-3" at bounding box center [403, 267] width 505 height 26
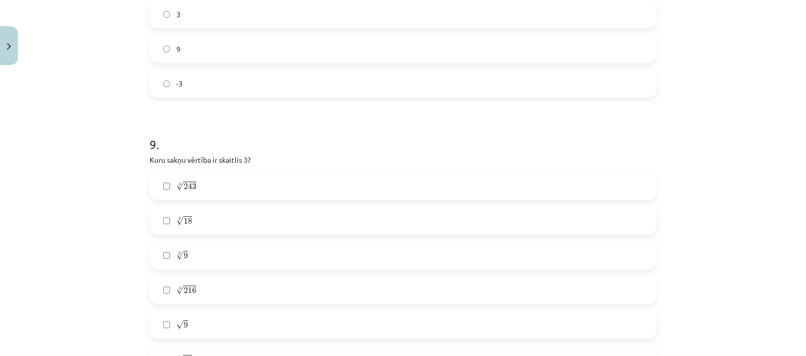
scroll to position [1560, 0]
click at [582, 280] on label "5 √ 216 216 5" at bounding box center [403, 289] width 505 height 26
click at [340, 300] on label "5 √ 216 216 5" at bounding box center [403, 289] width 505 height 26
click at [278, 322] on label "√ 9 9" at bounding box center [403, 324] width 505 height 26
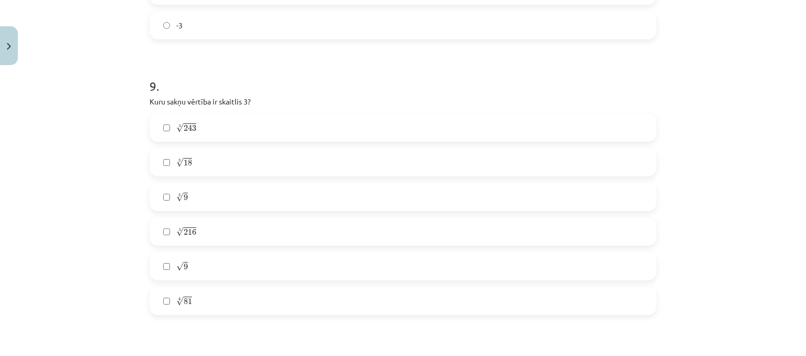
scroll to position [1597, 0]
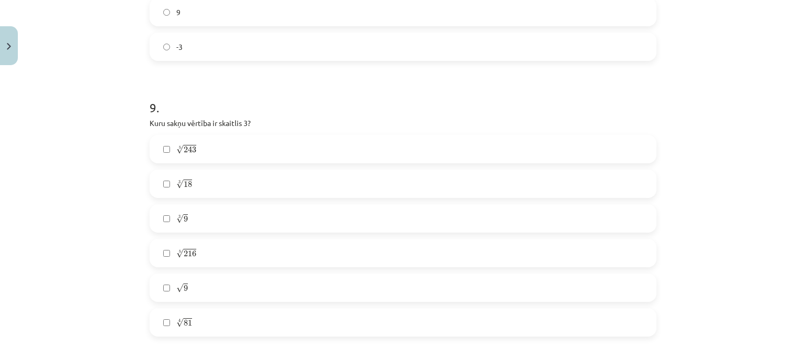
click at [388, 128] on p "Kuru sakņu vērtība ir skaitlis 3?" at bounding box center [403, 123] width 507 height 11
click at [270, 151] on label "5 √ 243 243 5" at bounding box center [403, 149] width 505 height 26
click at [288, 328] on label "4 √ 81 81 4" at bounding box center [403, 322] width 505 height 26
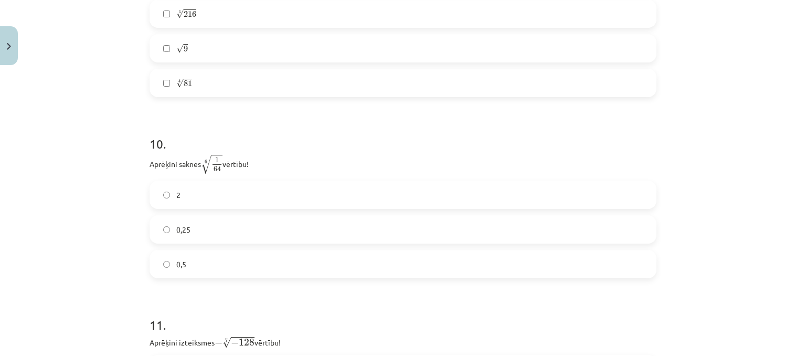
scroll to position [1831, 0]
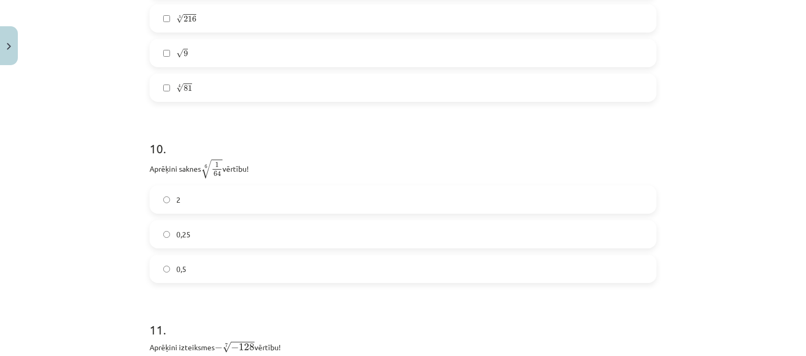
drag, startPoint x: 681, startPoint y: 169, endPoint x: 749, endPoint y: 100, distance: 96.1
click at [749, 100] on div "Mācību tēma: Matemātikas i - 12. klases 1. ieskaites mācību materiāls (ab) #4 📝…" at bounding box center [403, 178] width 806 height 356
click at [485, 266] on label "0,5" at bounding box center [403, 269] width 505 height 26
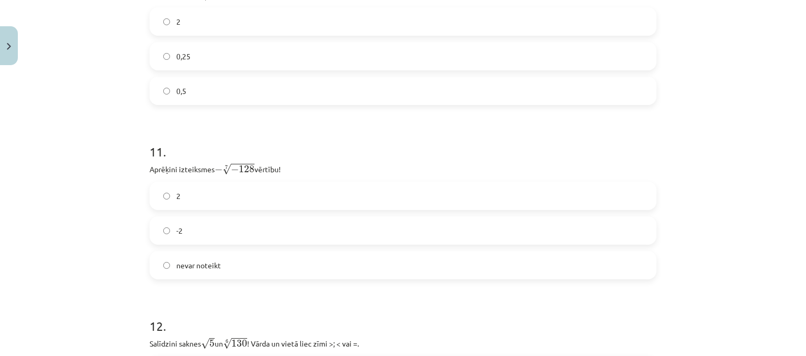
scroll to position [2009, 0]
click at [524, 196] on label "2" at bounding box center [403, 196] width 505 height 26
click at [445, 267] on label "nevar noteikt" at bounding box center [403, 266] width 505 height 26
click at [414, 238] on label "-2" at bounding box center [403, 229] width 505 height 26
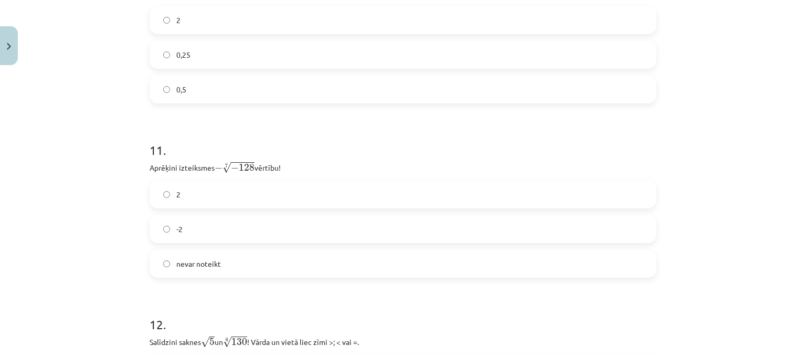
click at [439, 204] on label "2" at bounding box center [403, 194] width 505 height 26
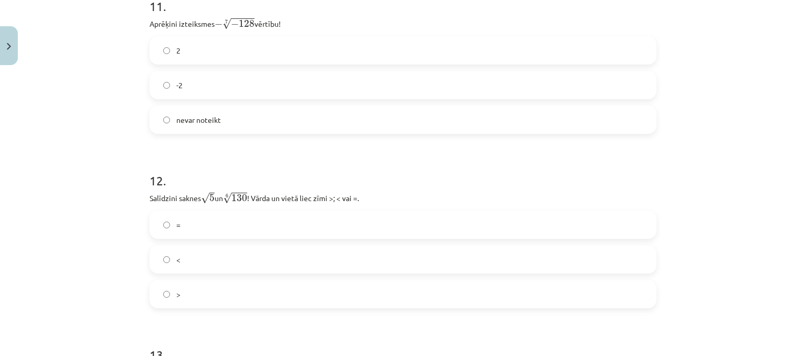
scroll to position [2160, 0]
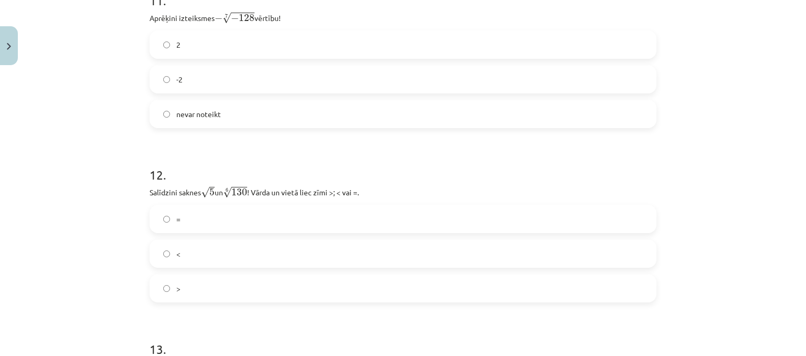
click at [392, 257] on label "<" at bounding box center [403, 253] width 505 height 26
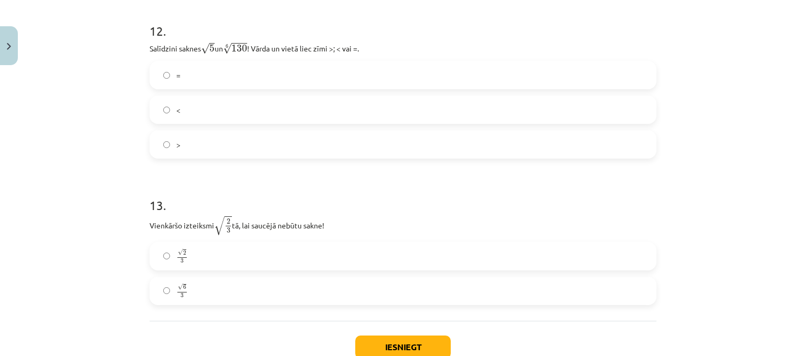
scroll to position [2340, 0]
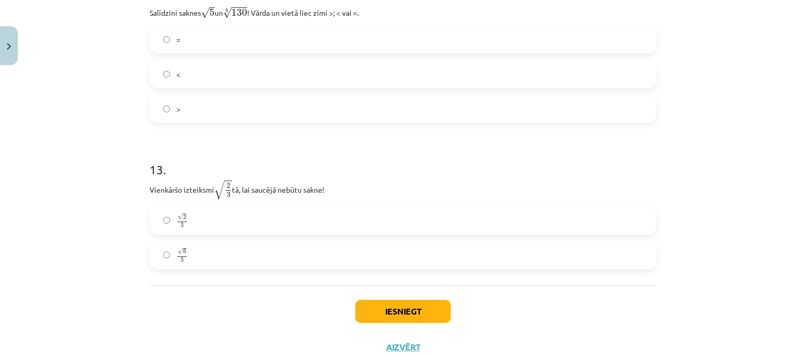
click at [285, 267] on label "√ 6 3 6 3" at bounding box center [403, 255] width 505 height 26
click at [382, 312] on button "Iesniegt" at bounding box center [403, 311] width 96 height 23
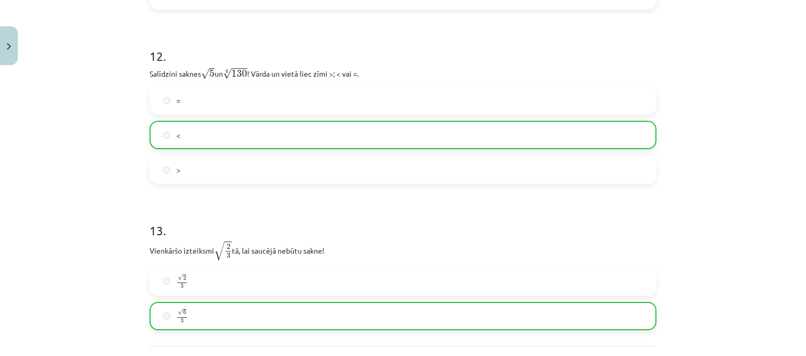
scroll to position [2379, 0]
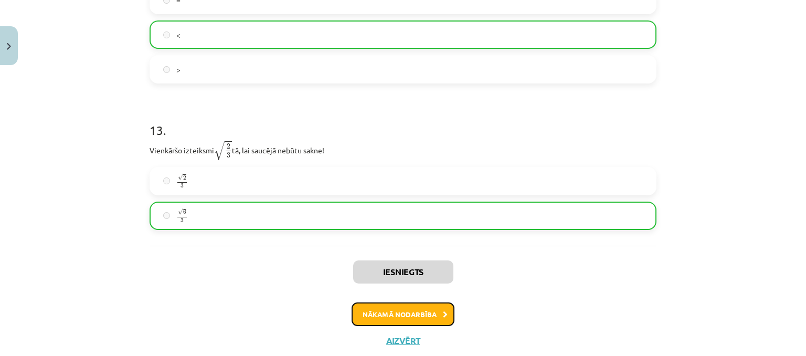
click at [432, 318] on button "Nākamā nodarbība" at bounding box center [403, 314] width 103 height 24
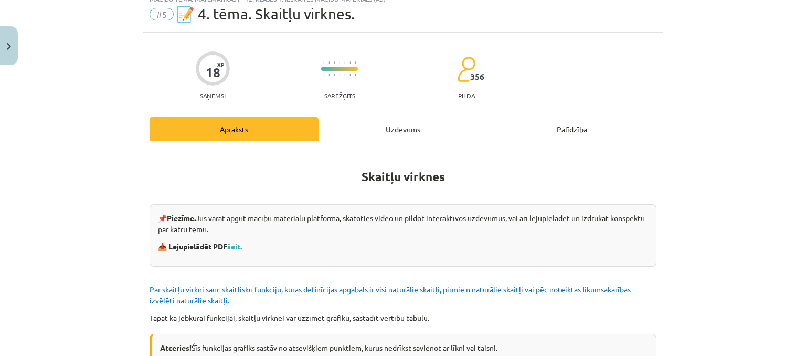
scroll to position [39, 0]
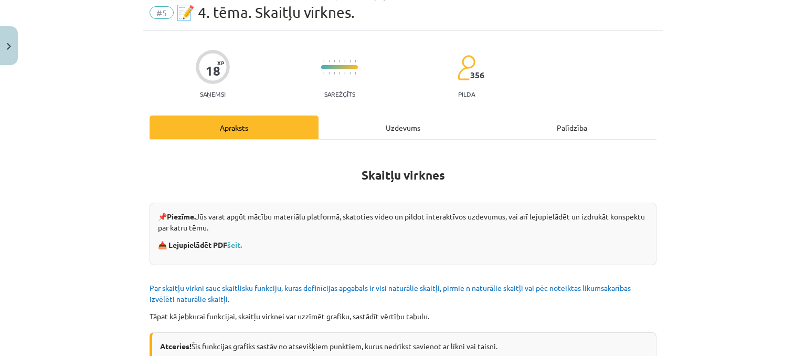
click at [384, 131] on div "Uzdevums" at bounding box center [403, 127] width 169 height 24
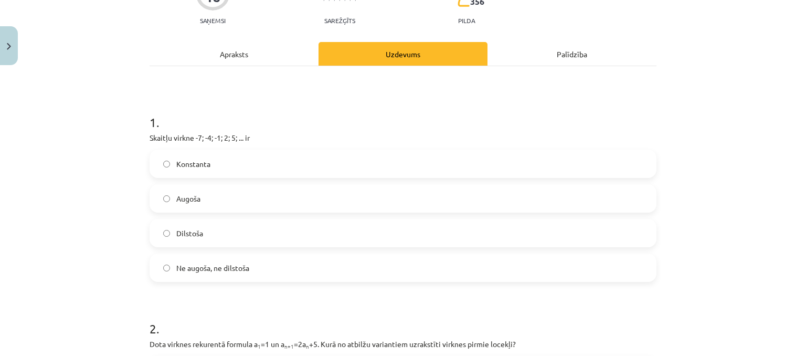
scroll to position [114, 0]
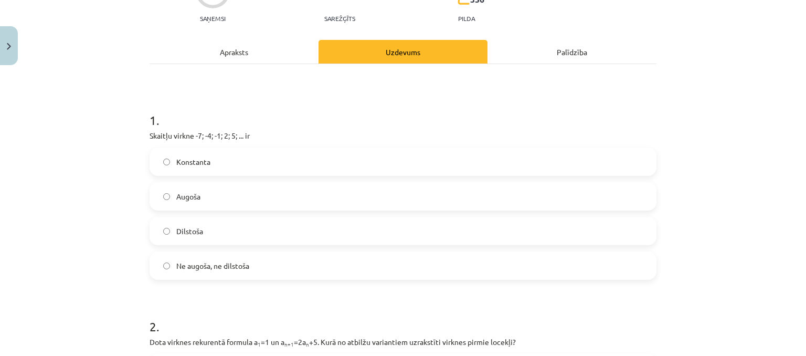
click at [379, 200] on label "Augoša" at bounding box center [403, 196] width 505 height 26
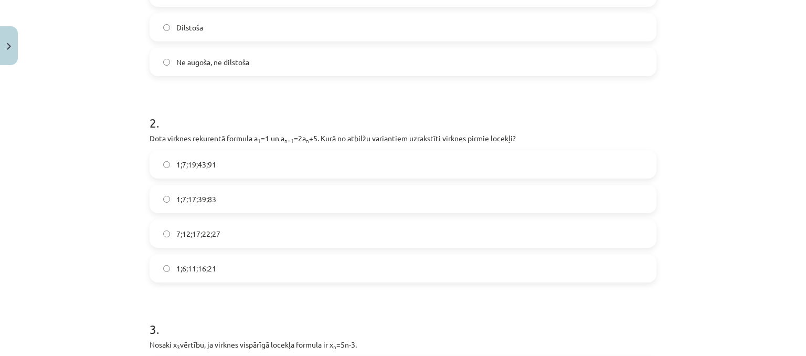
scroll to position [318, 0]
click at [434, 165] on label "1;7;19;43;91" at bounding box center [403, 165] width 505 height 26
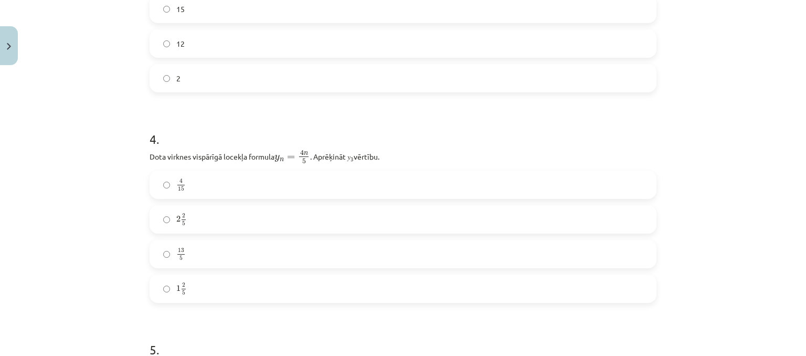
scroll to position [734, 0]
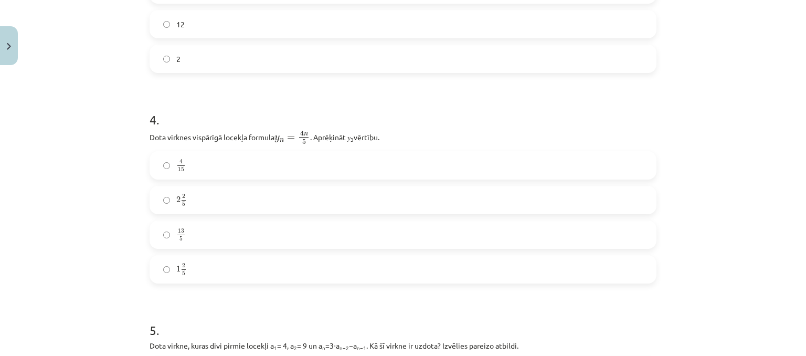
click at [507, 204] on label "2 2 5 2 2 5" at bounding box center [403, 200] width 505 height 26
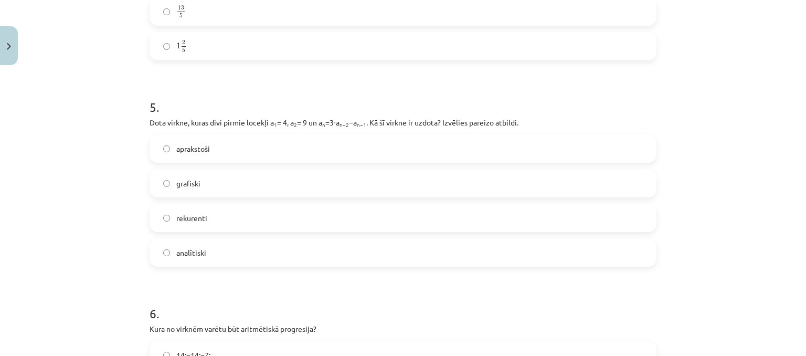
scroll to position [958, 0]
click at [443, 215] on label "rekurenti" at bounding box center [403, 217] width 505 height 26
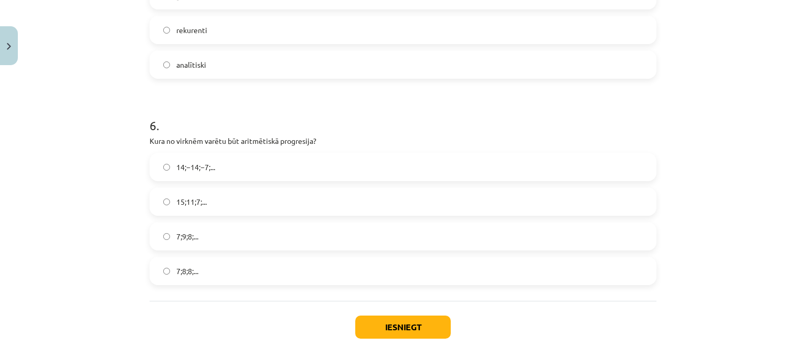
scroll to position [1146, 0]
click at [541, 199] on label "15;11;7;..." at bounding box center [403, 201] width 505 height 26
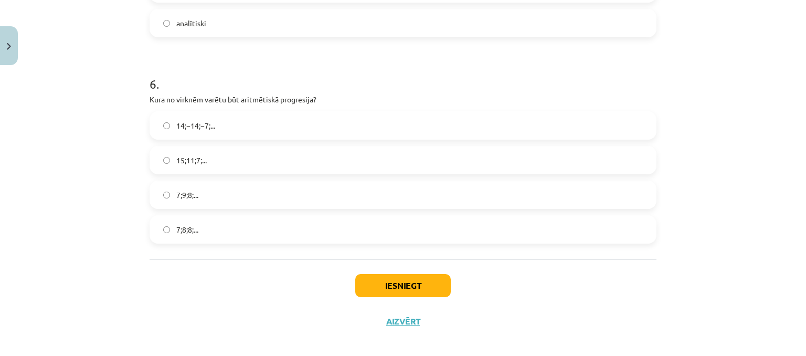
scroll to position [1187, 0]
click at [396, 288] on button "Iesniegt" at bounding box center [403, 285] width 96 height 23
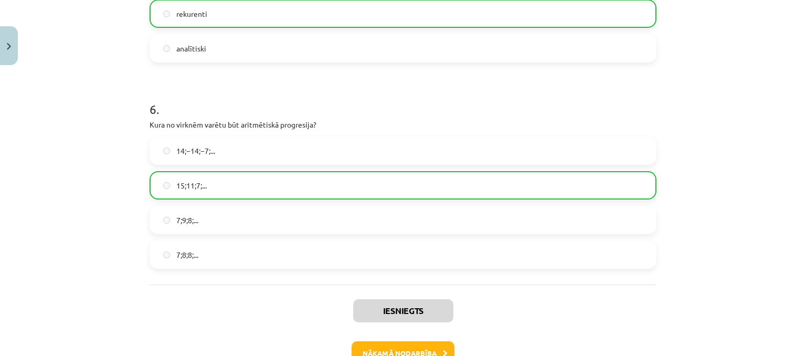
scroll to position [1228, 0]
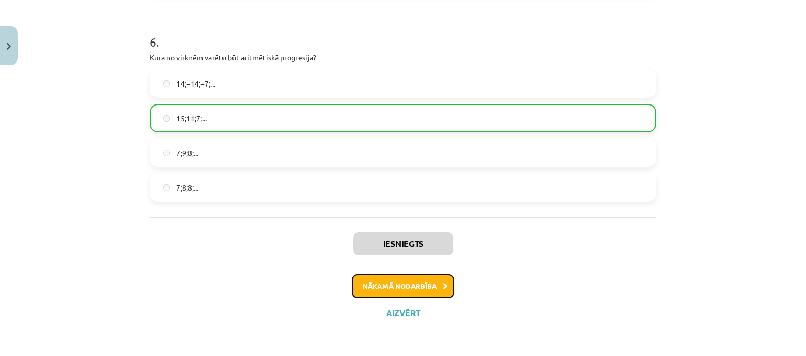
click at [425, 285] on button "Nākamā nodarbība" at bounding box center [403, 286] width 103 height 24
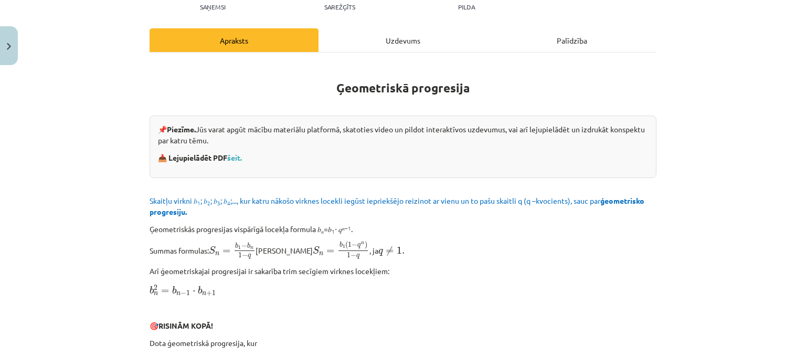
scroll to position [111, 0]
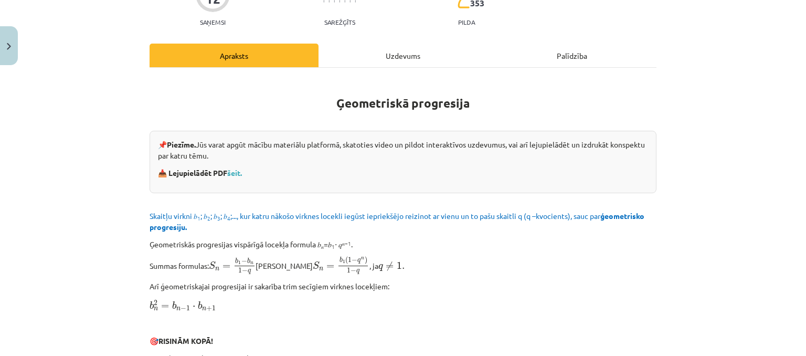
click at [430, 57] on div "Uzdevums" at bounding box center [403, 56] width 169 height 24
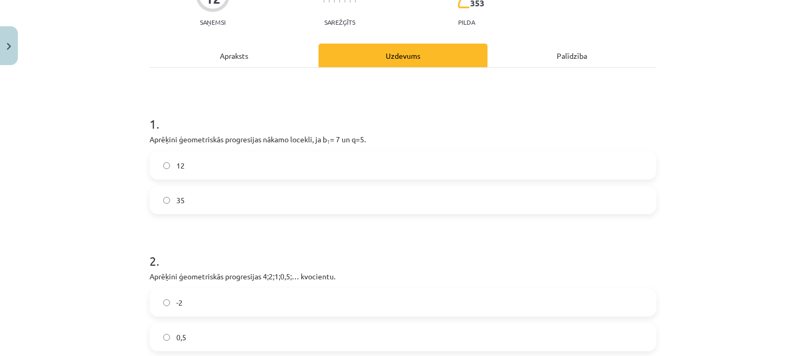
scroll to position [26, 0]
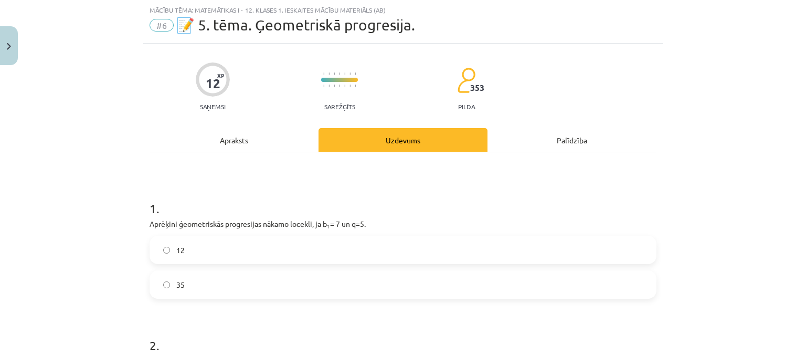
click at [367, 282] on label "35" at bounding box center [403, 284] width 505 height 26
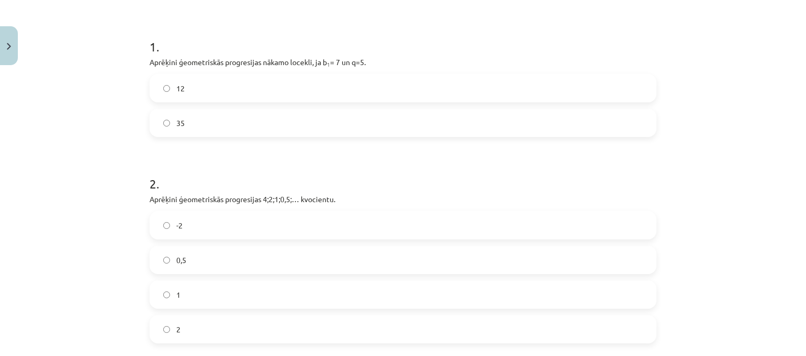
scroll to position [257, 0]
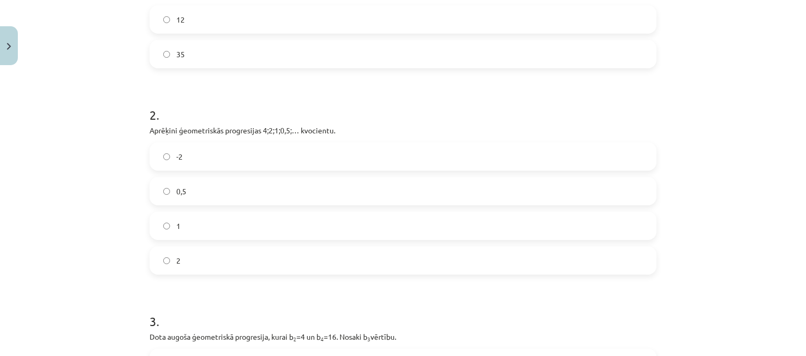
click at [477, 199] on label "0,5" at bounding box center [403, 191] width 505 height 26
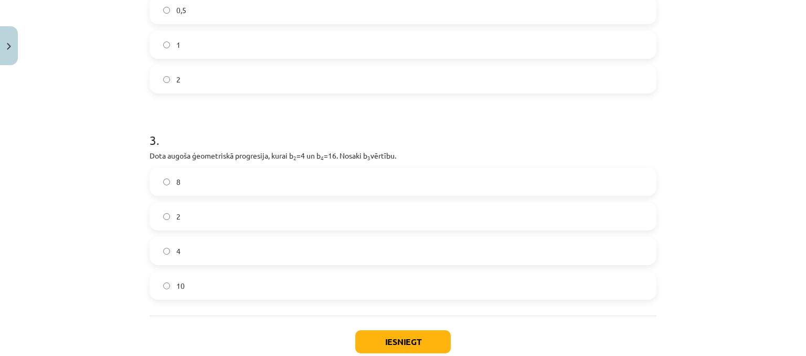
scroll to position [438, 0]
click at [566, 182] on label "8" at bounding box center [403, 181] width 505 height 26
click at [407, 341] on button "Iesniegt" at bounding box center [403, 341] width 96 height 23
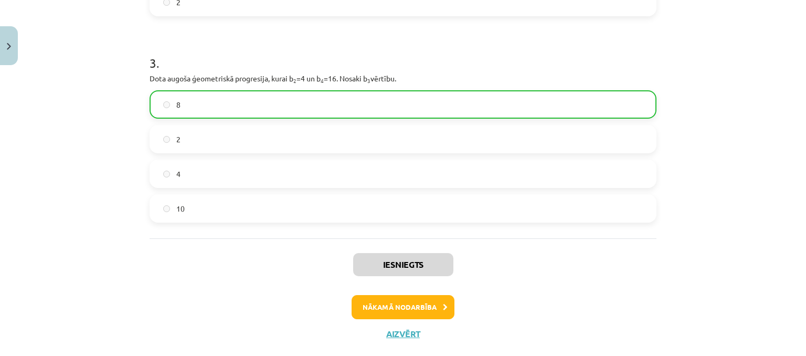
scroll to position [516, 0]
click at [386, 308] on button "Nākamā nodarbība" at bounding box center [403, 307] width 103 height 24
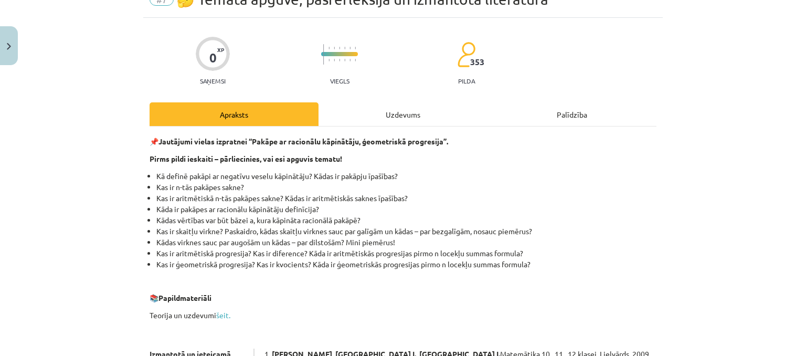
scroll to position [26, 0]
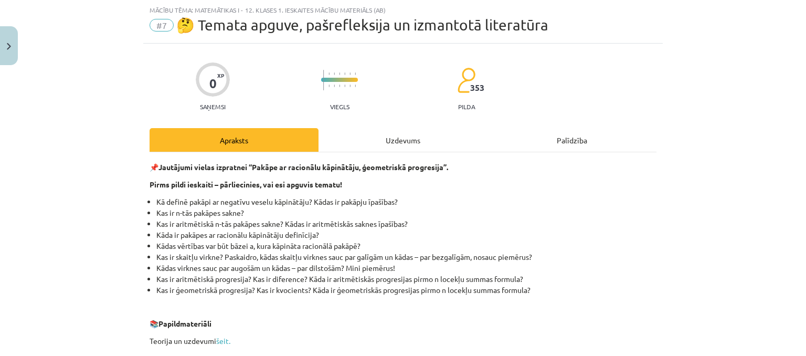
click at [396, 145] on div "Uzdevums" at bounding box center [403, 140] width 169 height 24
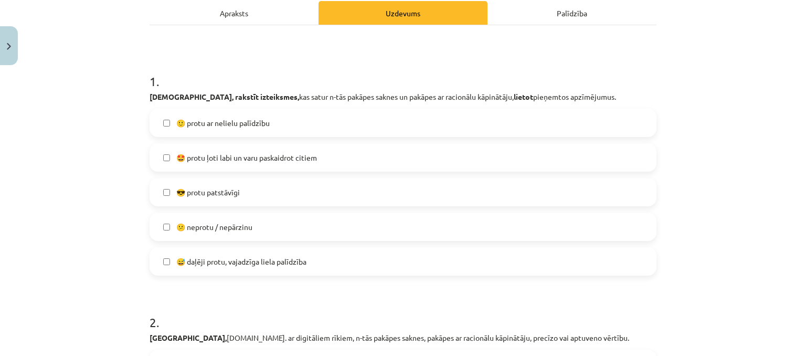
scroll to position [152, 0]
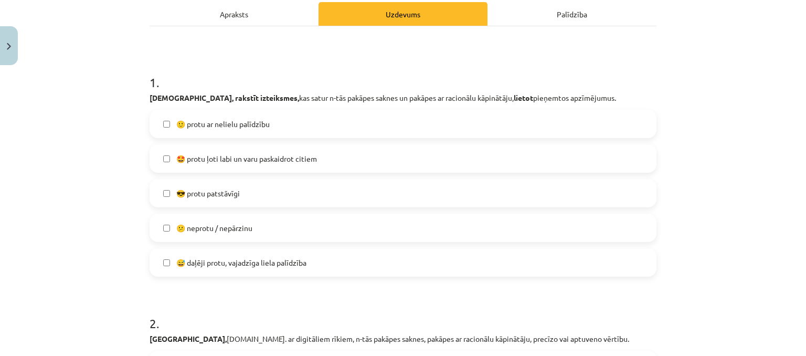
click at [397, 168] on label "🤩 protu ļoti labi un varu paskaidrot citiem" at bounding box center [403, 158] width 505 height 26
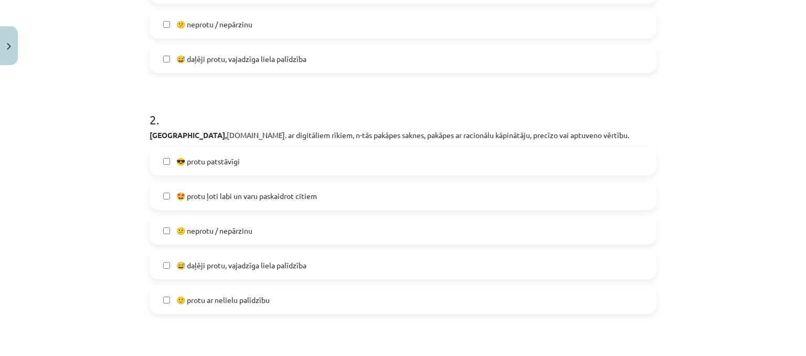
scroll to position [355, 0]
click at [621, 198] on label "🤩 protu ļoti labi un varu paskaidrot citiem" at bounding box center [403, 196] width 505 height 26
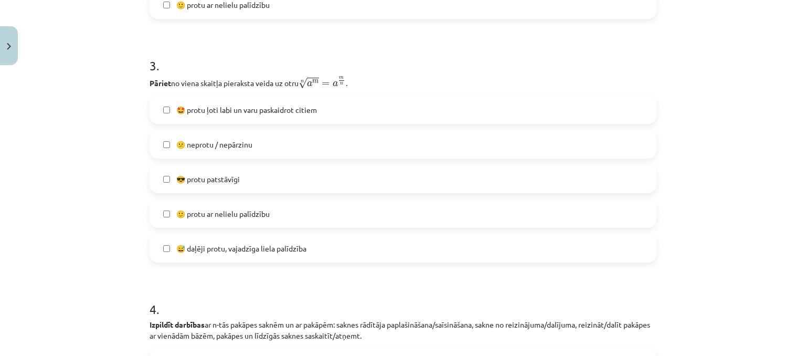
scroll to position [650, 0]
click at [559, 156] on label "😕 neprotu / nepārzinu" at bounding box center [403, 145] width 505 height 26
click at [552, 151] on label "😕 neprotu / nepārzinu" at bounding box center [403, 145] width 505 height 26
click at [539, 115] on label "🤩 protu ļoti labi un varu paskaidrot citiem" at bounding box center [403, 110] width 505 height 26
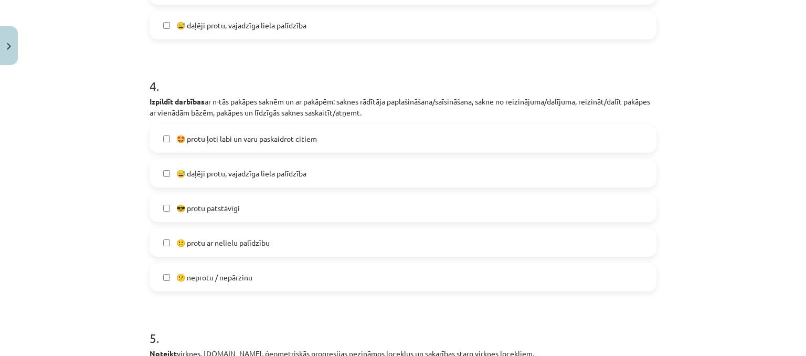
scroll to position [873, 0]
click at [451, 148] on label "🤩 protu ļoti labi un varu paskaidrot citiem" at bounding box center [403, 140] width 505 height 26
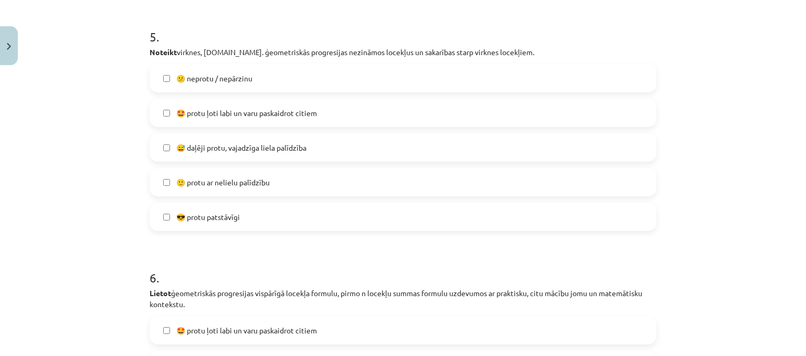
scroll to position [1175, 0]
click at [590, 116] on label "🤩 protu ļoti labi un varu paskaidrot citiem" at bounding box center [403, 113] width 505 height 26
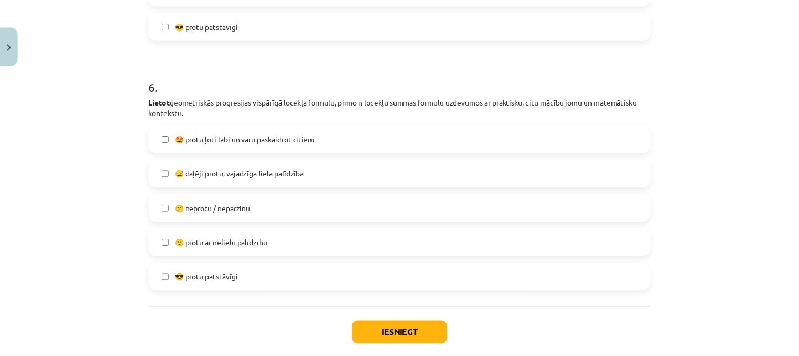
scroll to position [1366, 0]
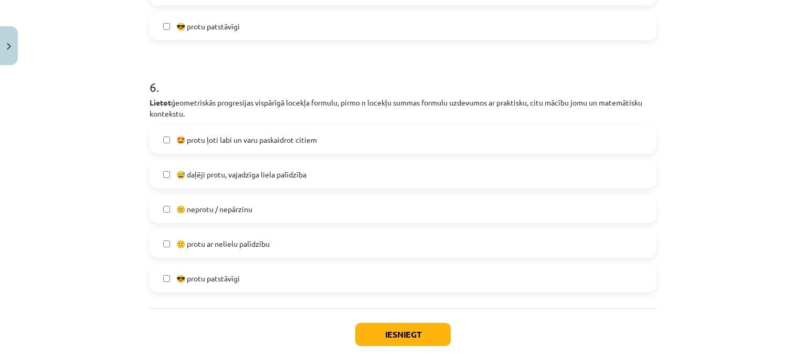
click at [572, 141] on label "🤩 protu ļoti labi un varu paskaidrot citiem" at bounding box center [403, 140] width 505 height 26
click at [424, 332] on button "Iesniegt" at bounding box center [403, 334] width 96 height 23
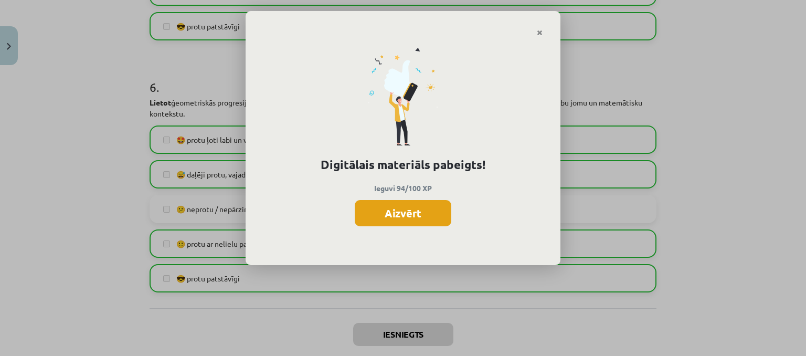
click at [426, 214] on button "Aizvērt" at bounding box center [403, 213] width 97 height 26
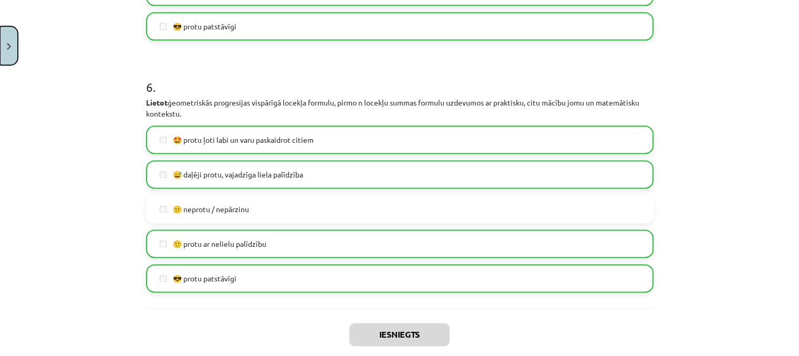
click at [8, 51] on button "Close" at bounding box center [9, 45] width 18 height 39
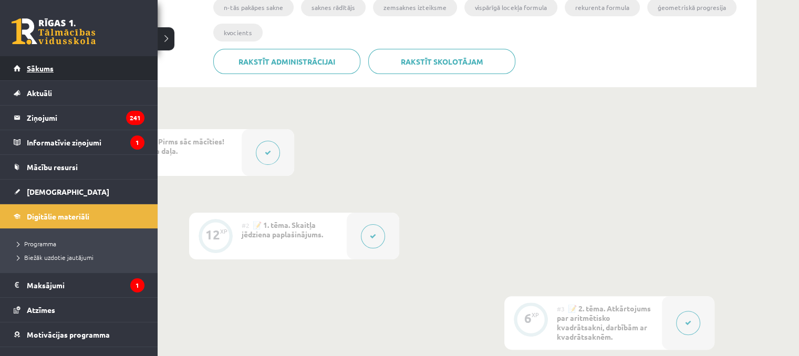
click at [29, 64] on span "Sākums" at bounding box center [40, 68] width 27 height 9
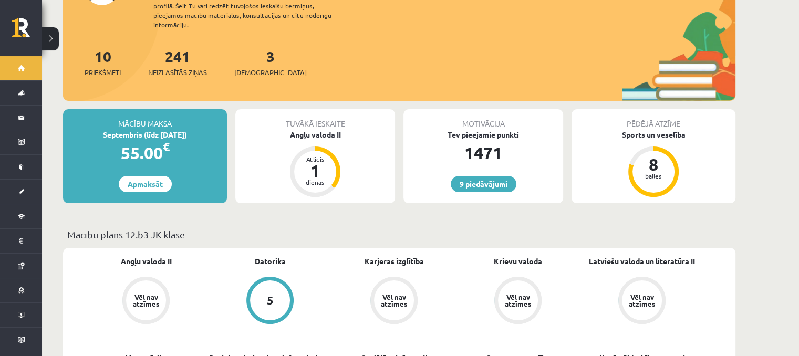
scroll to position [176, 0]
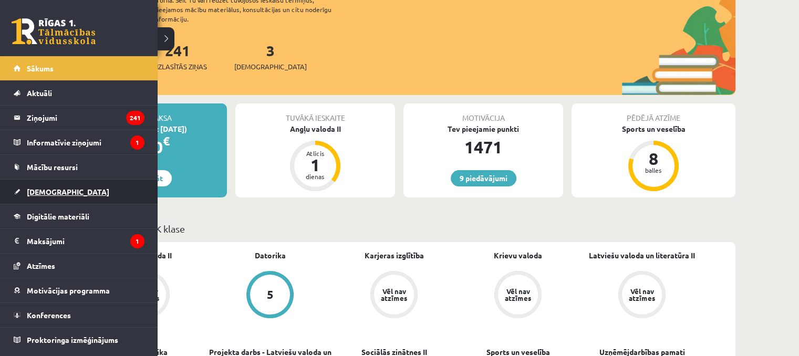
click at [35, 186] on link "[DEMOGRAPHIC_DATA]" at bounding box center [79, 192] width 131 height 24
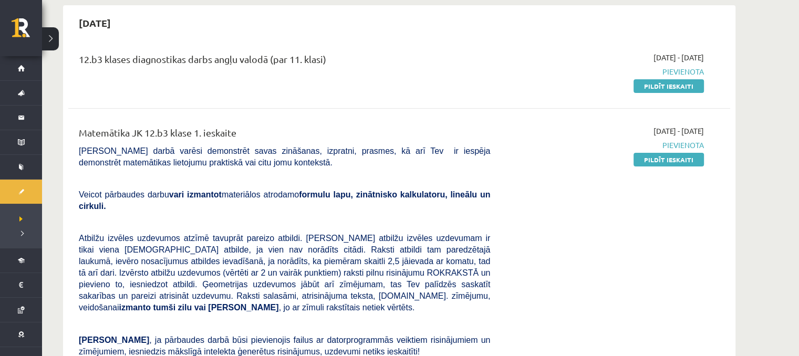
scroll to position [99, 0]
click at [682, 159] on link "Pildīt ieskaiti" at bounding box center [668, 159] width 70 height 14
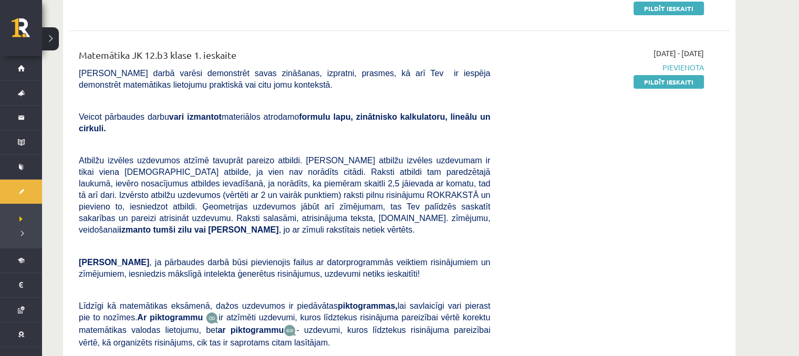
scroll to position [176, 0]
click at [688, 78] on link "Pildīt ieskaiti" at bounding box center [668, 82] width 70 height 14
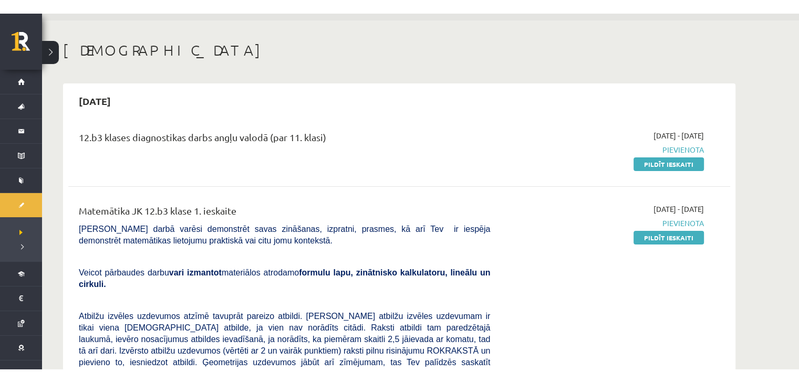
scroll to position [27, 0]
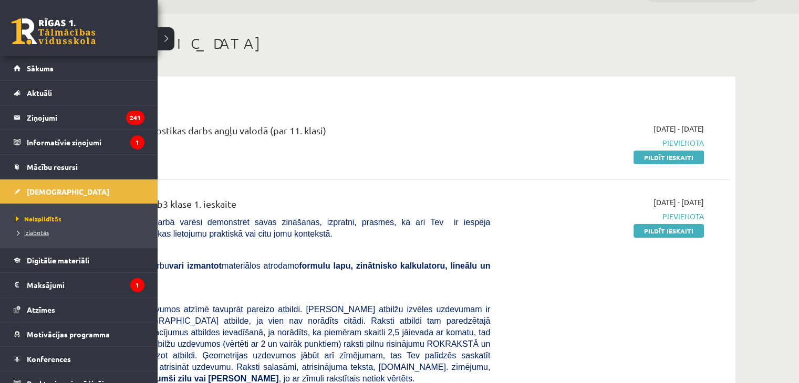
click at [45, 228] on link "Izlabotās" at bounding box center [80, 232] width 134 height 9
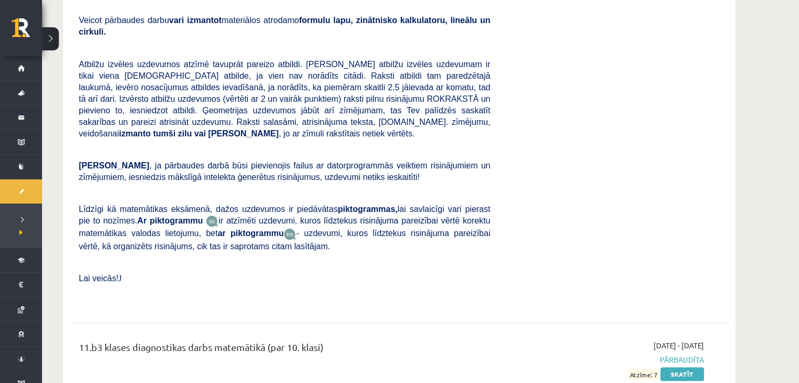
scroll to position [4364, 0]
